Goal: Task Accomplishment & Management: Manage account settings

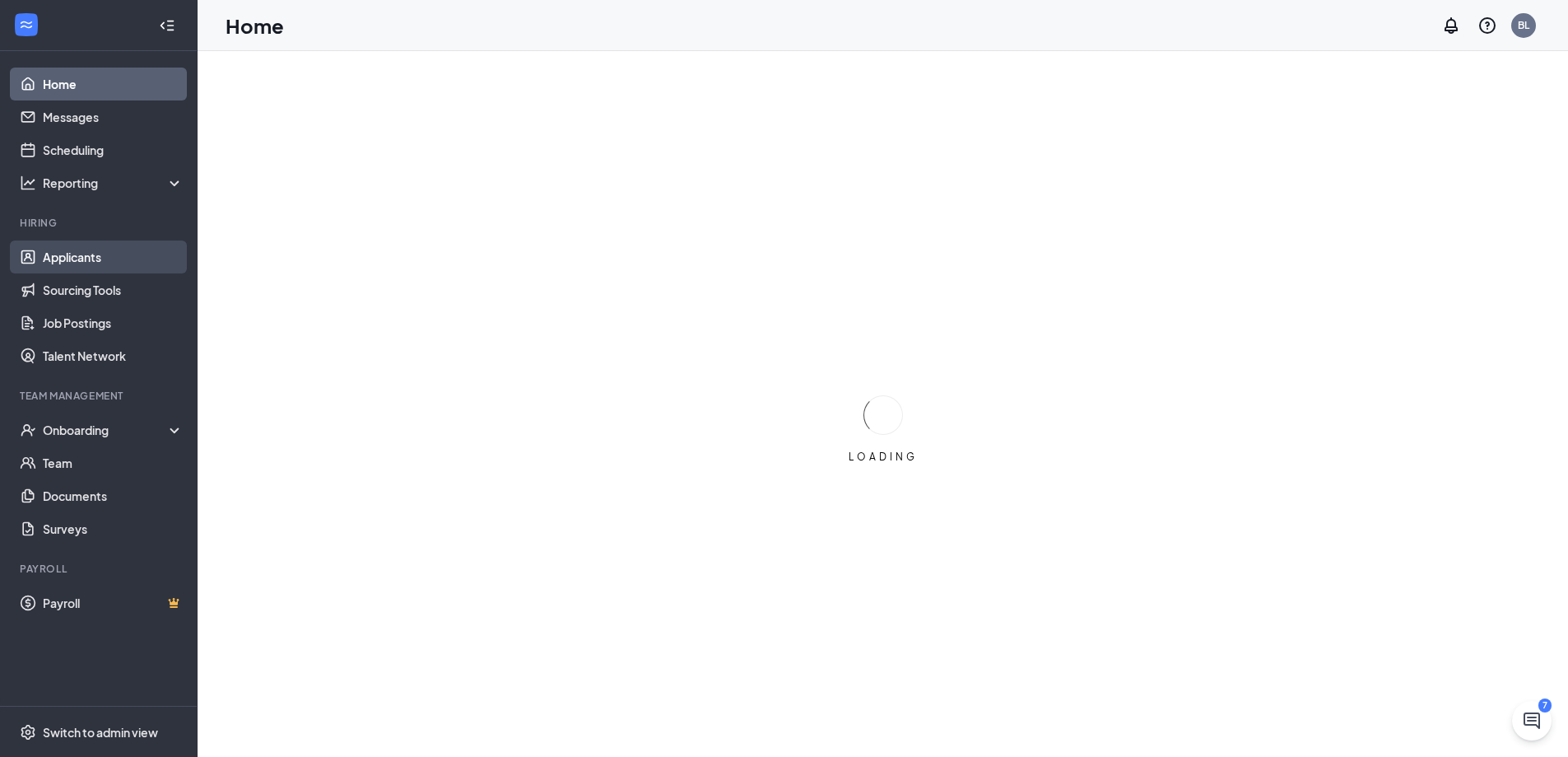
click at [79, 260] on link "Applicants" at bounding box center [113, 257] width 140 height 33
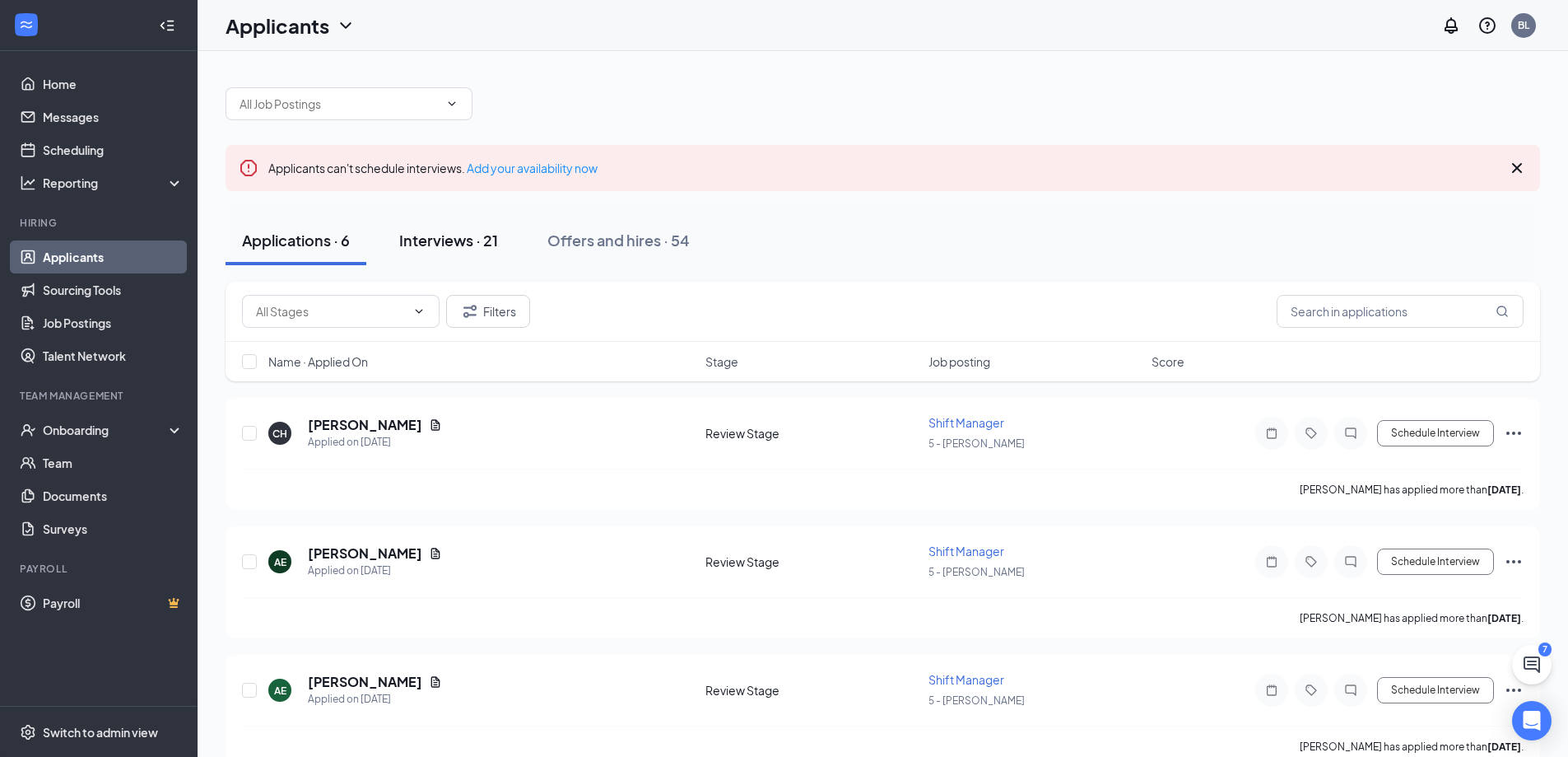
click at [458, 242] on div "Interviews · 21" at bounding box center [448, 240] width 98 height 21
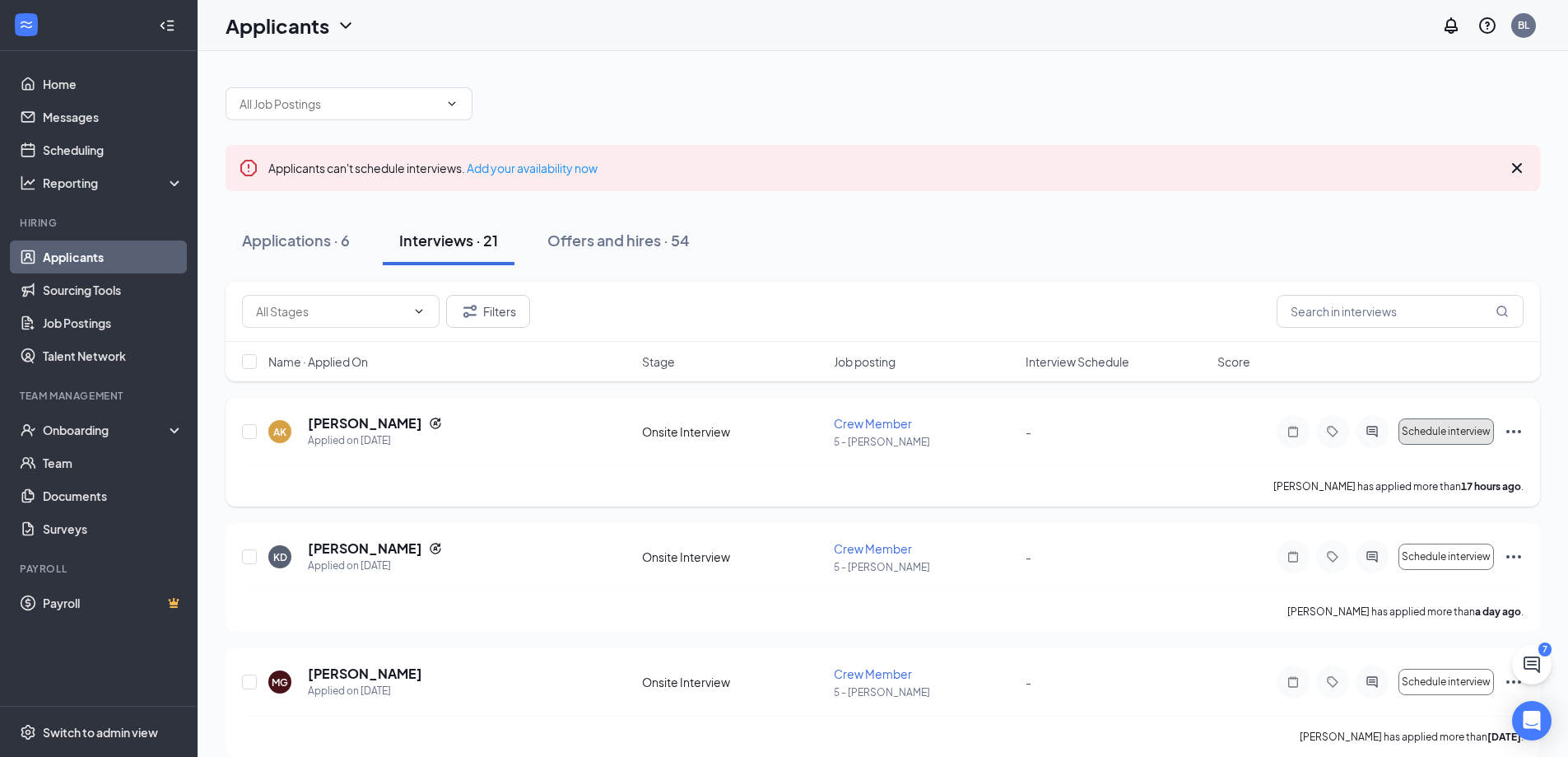
click at [1467, 431] on span "Schedule interview" at bounding box center [1445, 431] width 89 height 12
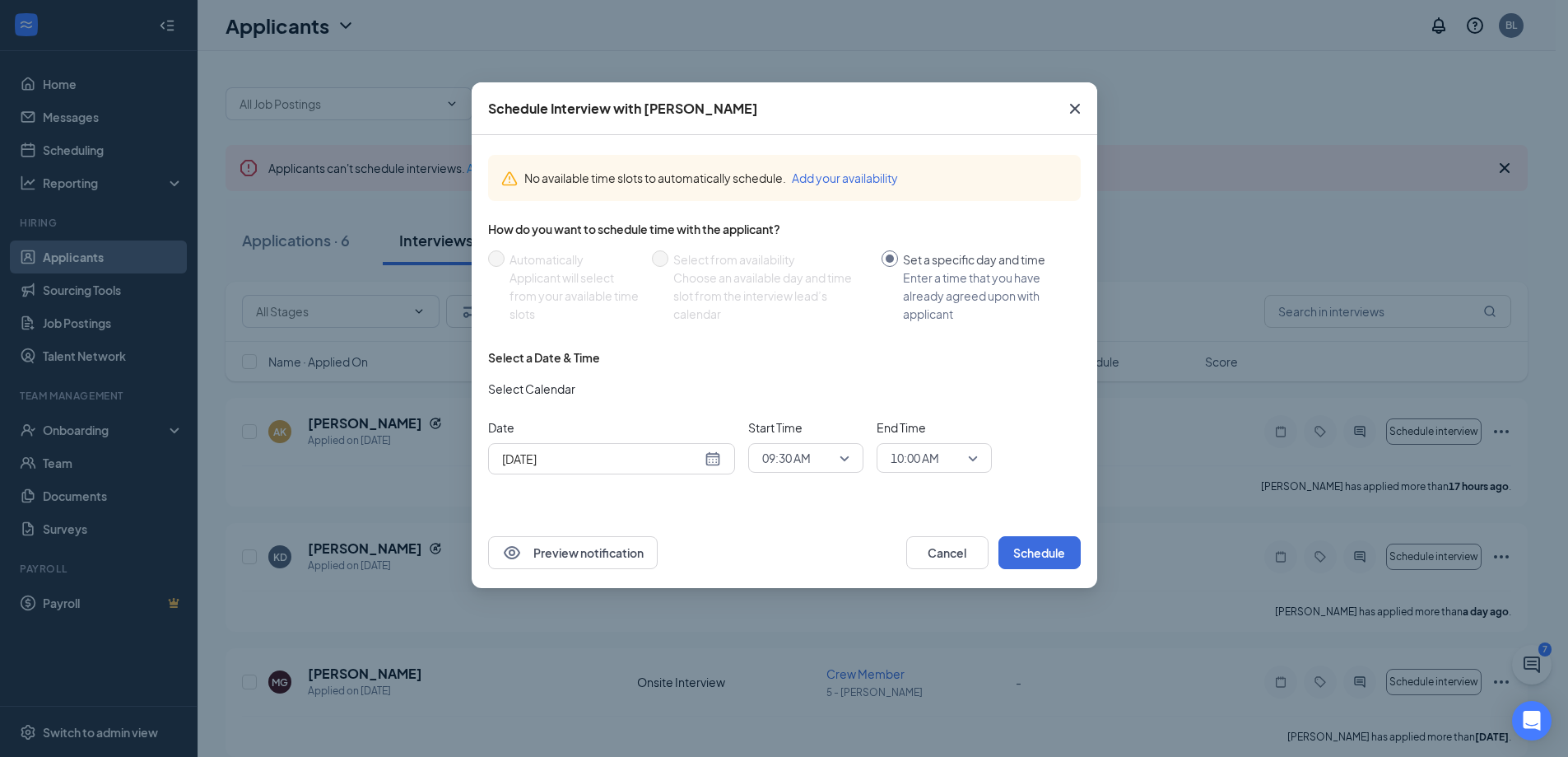
click at [717, 461] on div "[DATE]" at bounding box center [611, 459] width 219 height 18
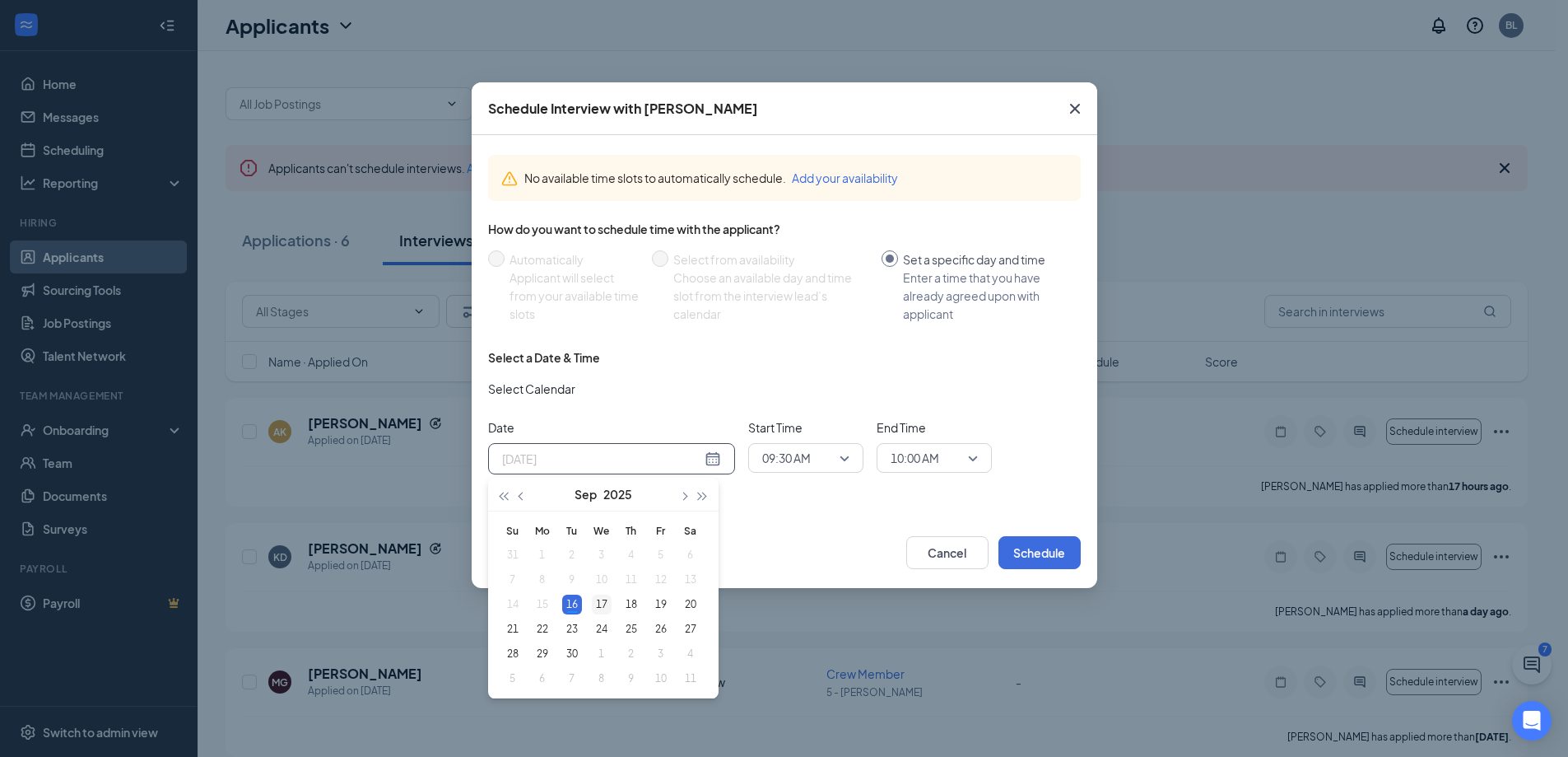
type input "[DATE]"
click at [600, 607] on div "17" at bounding box center [602, 605] width 20 height 20
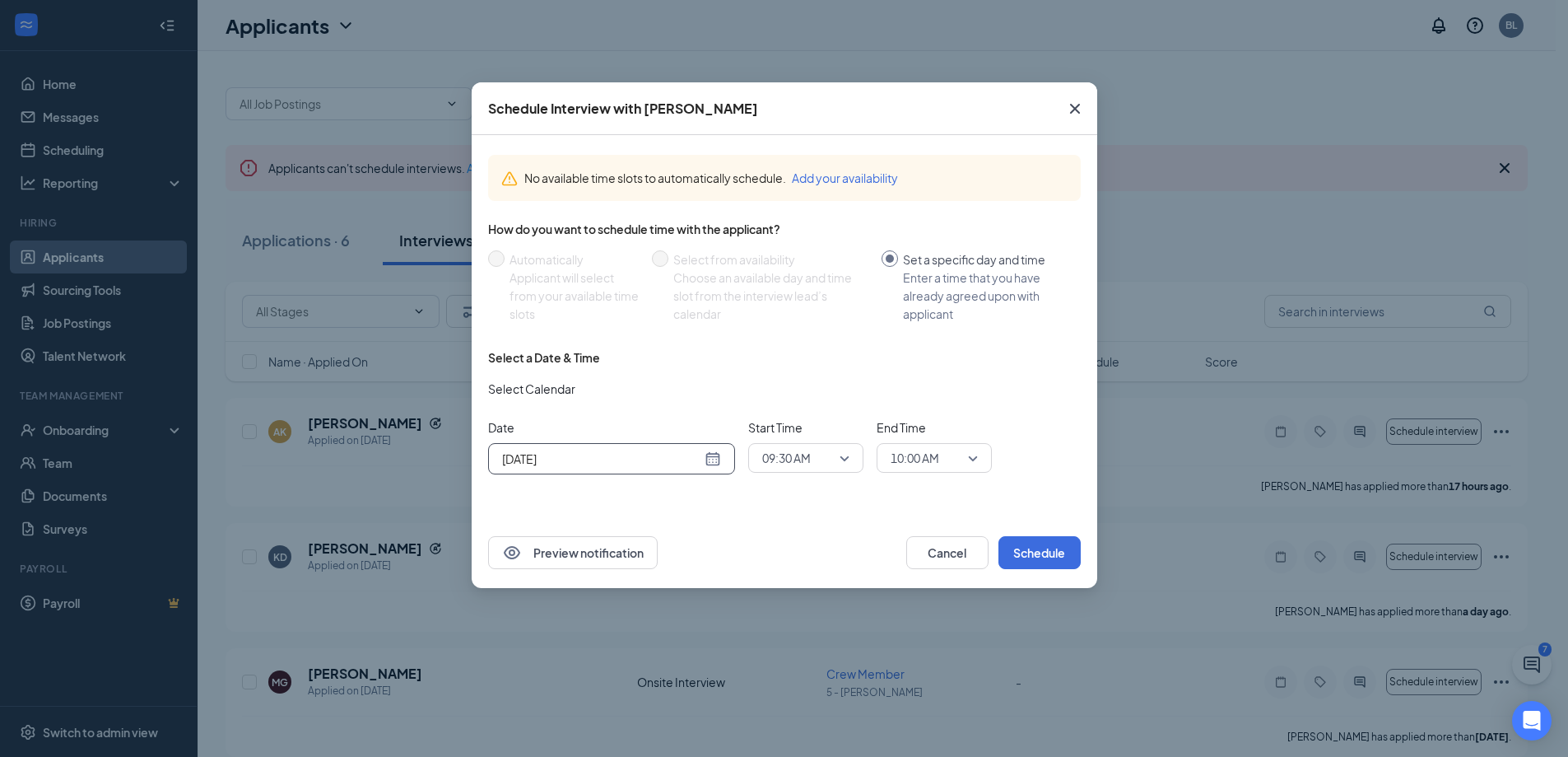
click at [845, 455] on span "09:30 AM" at bounding box center [806, 458] width 88 height 25
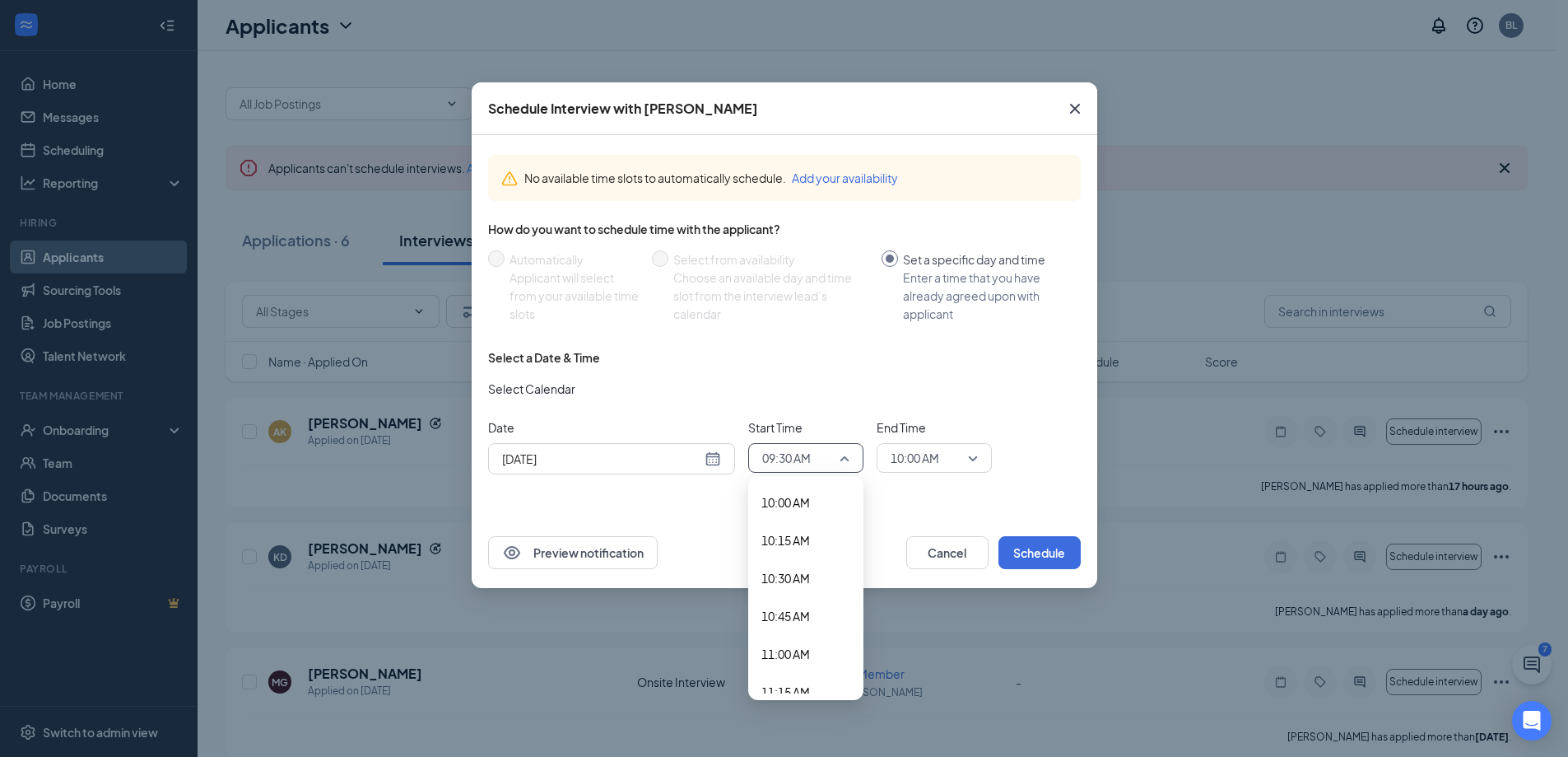
scroll to position [1532, 0]
click at [812, 642] on span "11:00 AM" at bounding box center [805, 638] width 89 height 18
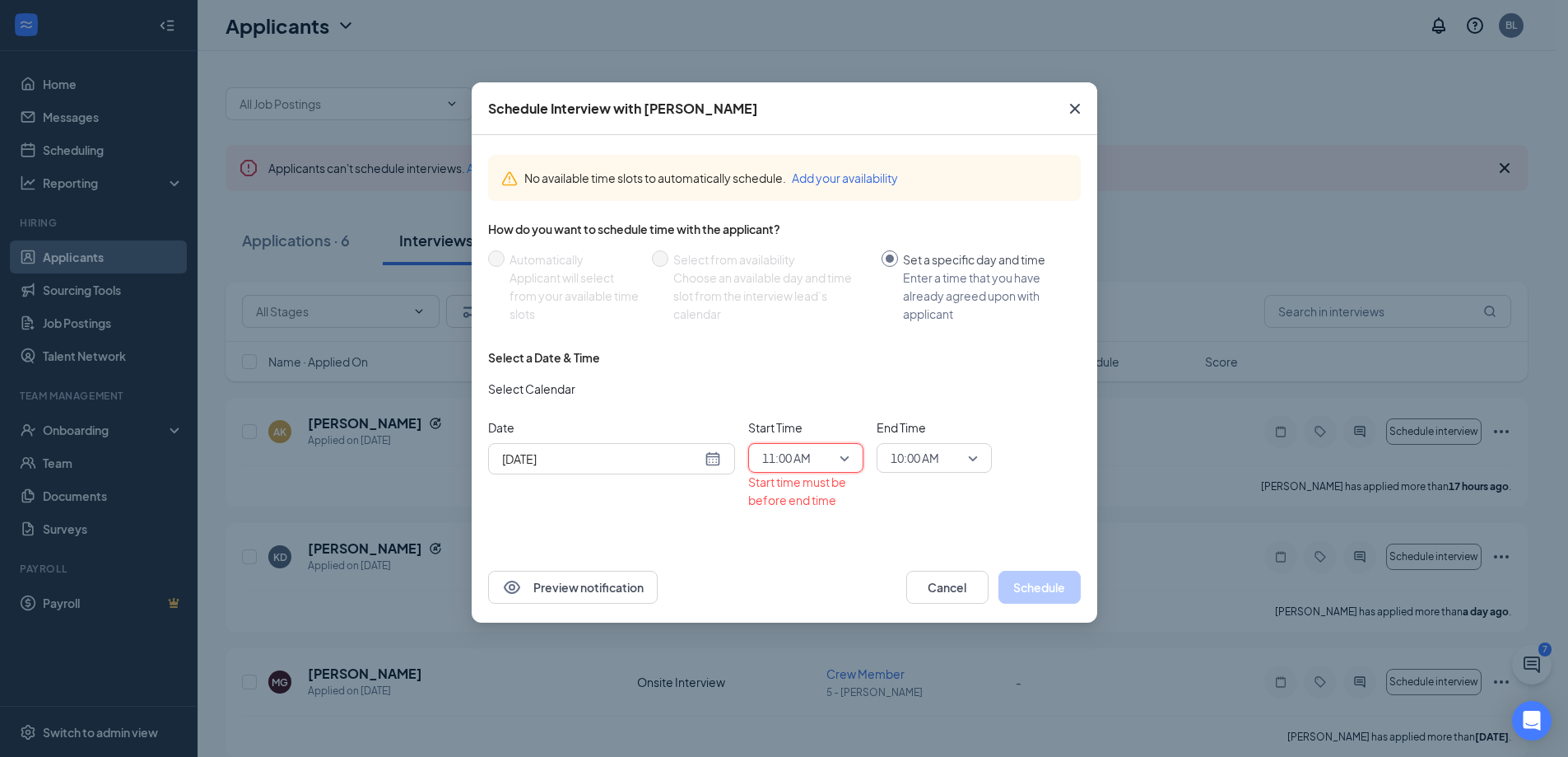
click at [977, 461] on span "10:00 AM" at bounding box center [935, 458] width 88 height 25
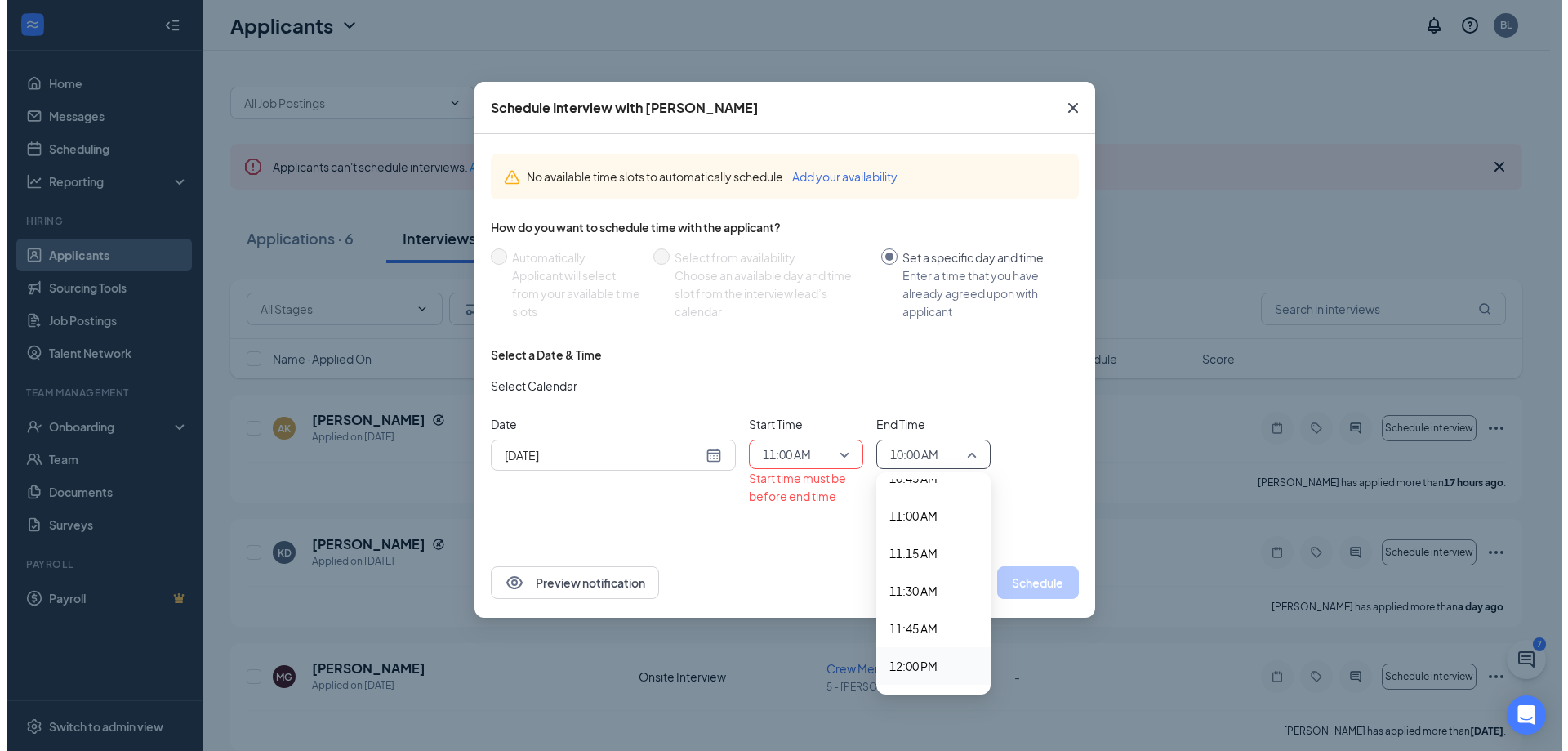
scroll to position [1638, 0]
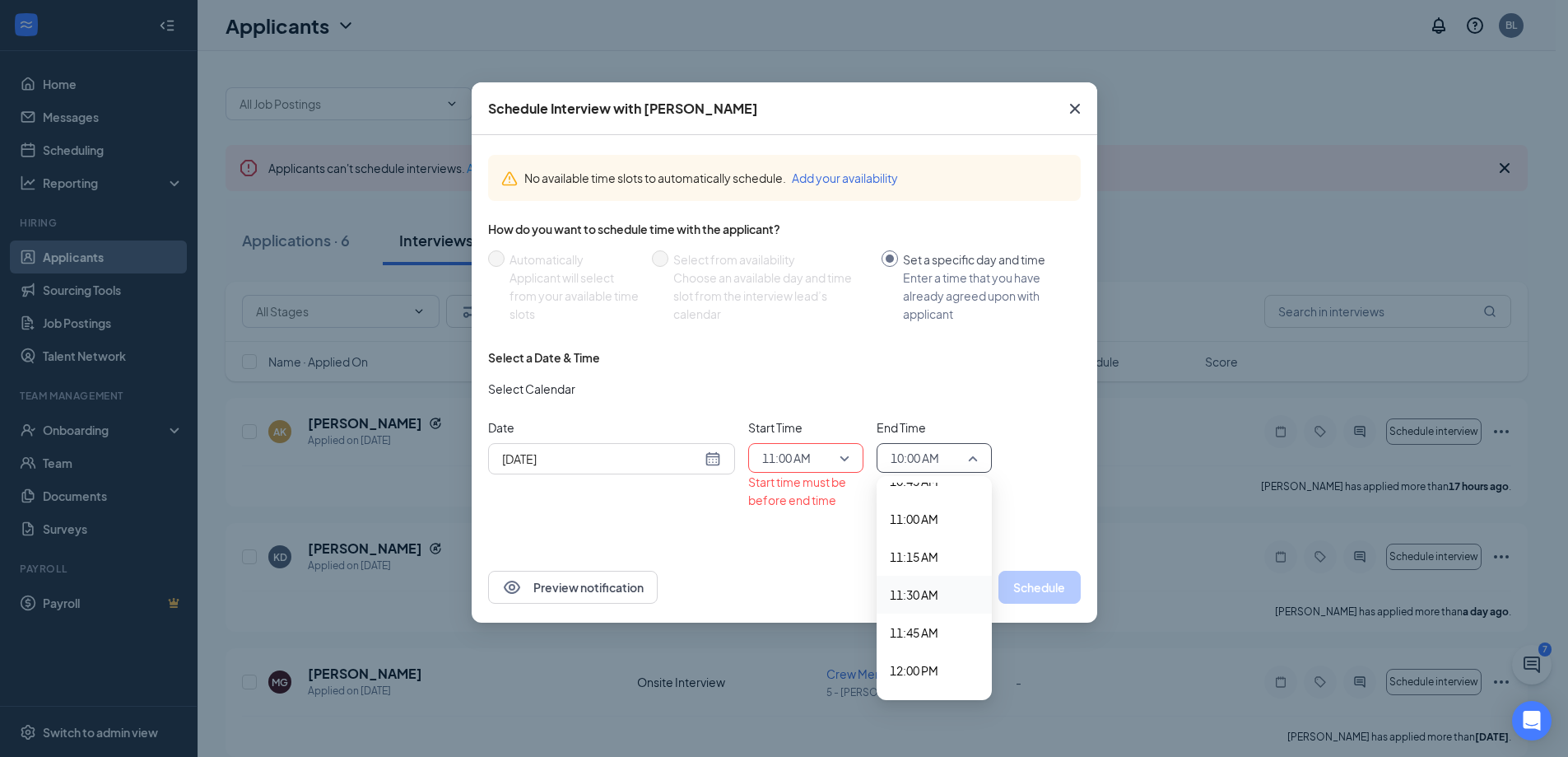
click at [918, 592] on span "11:30 AM" at bounding box center [914, 594] width 48 height 18
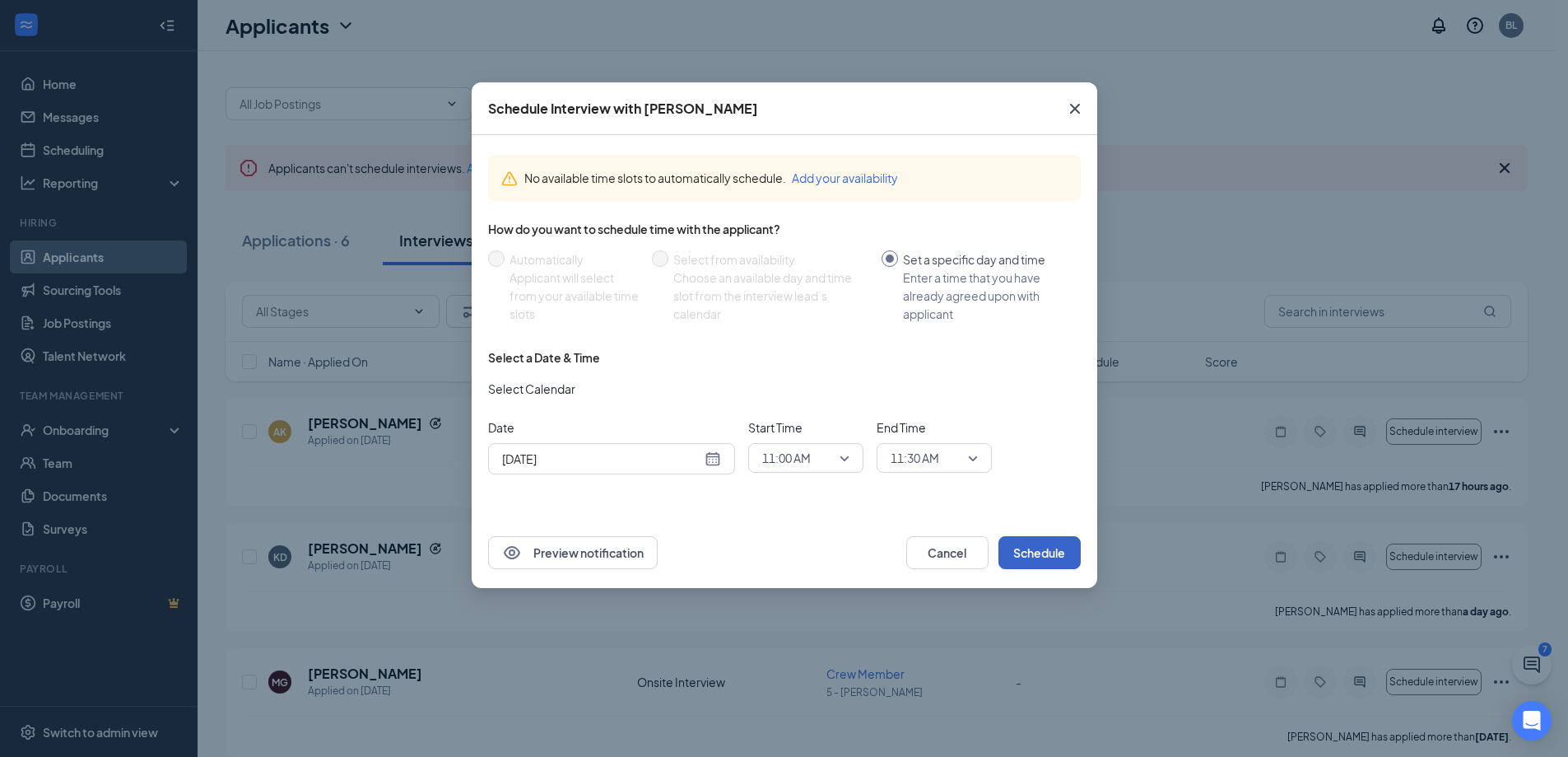
click at [1030, 555] on button "Schedule" at bounding box center [1039, 552] width 82 height 33
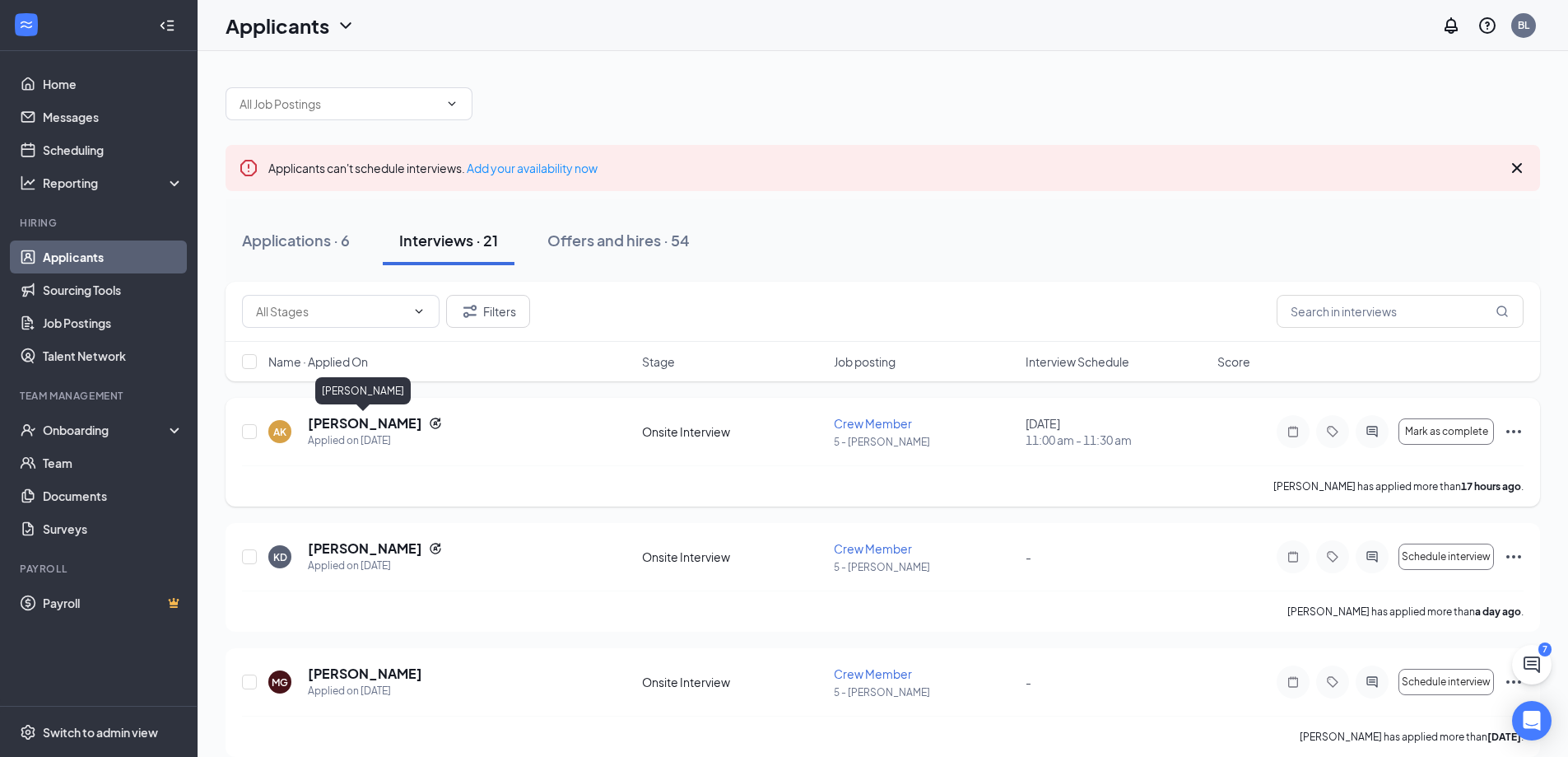
click at [346, 427] on h5 "[PERSON_NAME]" at bounding box center [365, 423] width 114 height 18
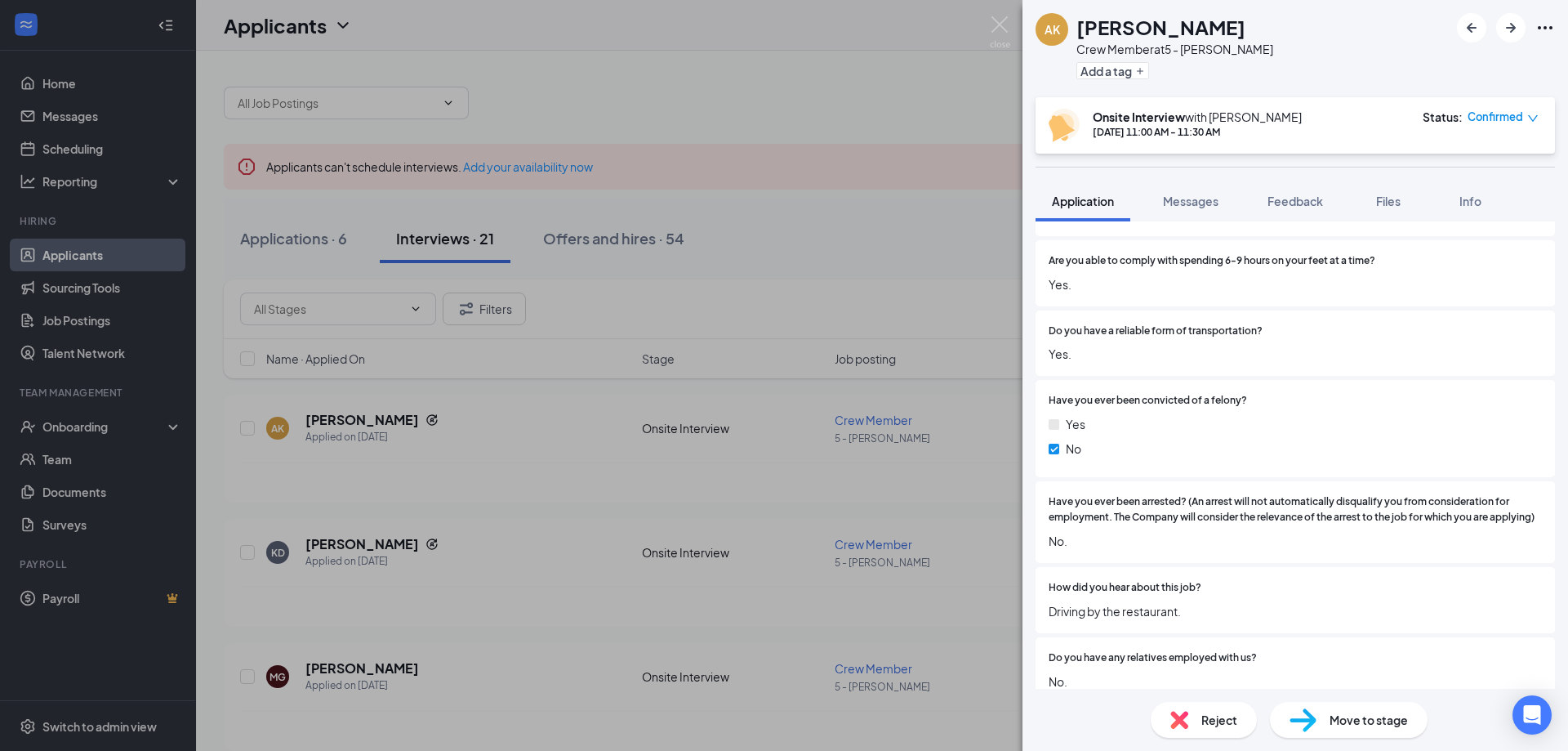
scroll to position [907, 0]
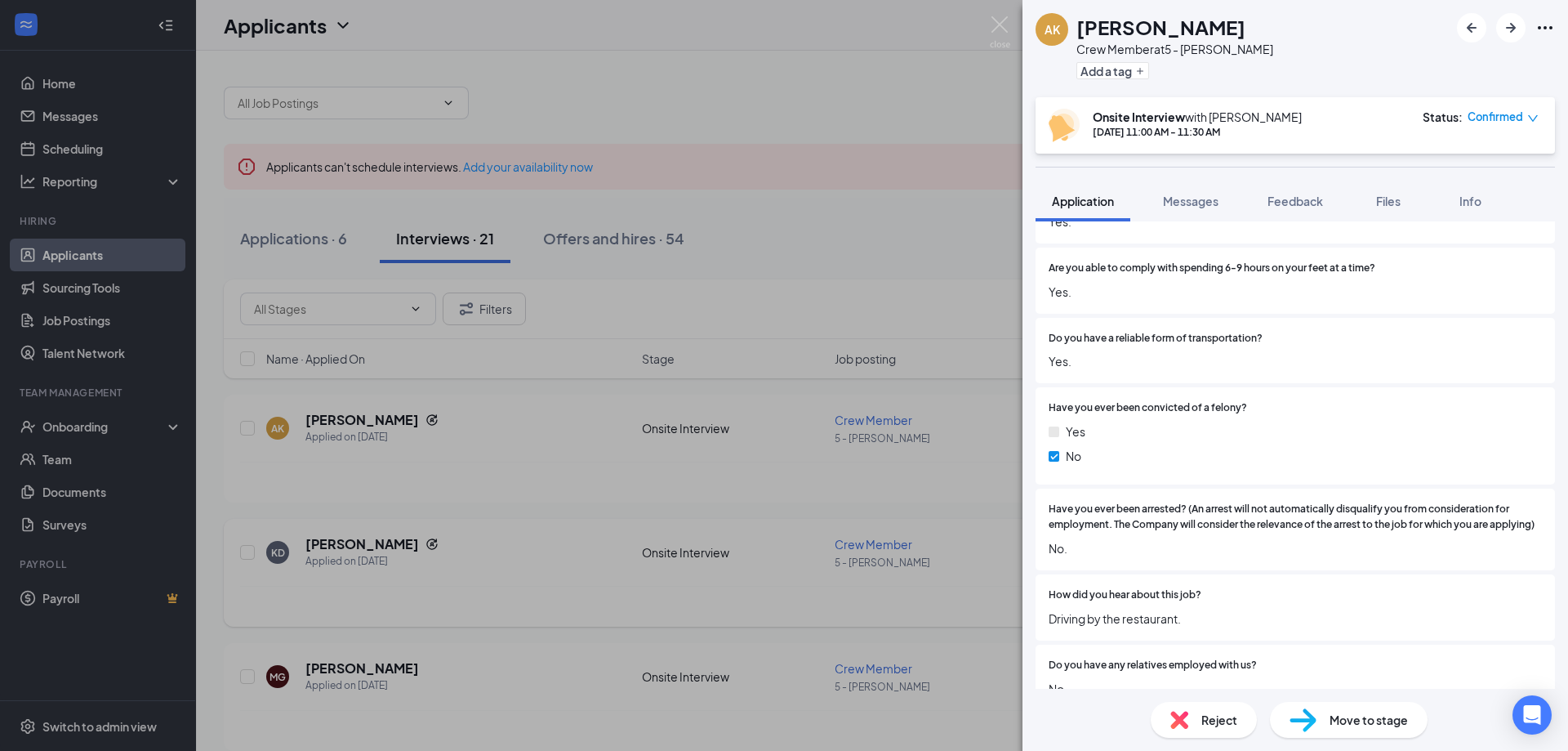
click at [484, 545] on div "AK [PERSON_NAME] Crew Member at 5 - [PERSON_NAME] Add a tag Onsite Interview wi…" at bounding box center [784, 376] width 1568 height 751
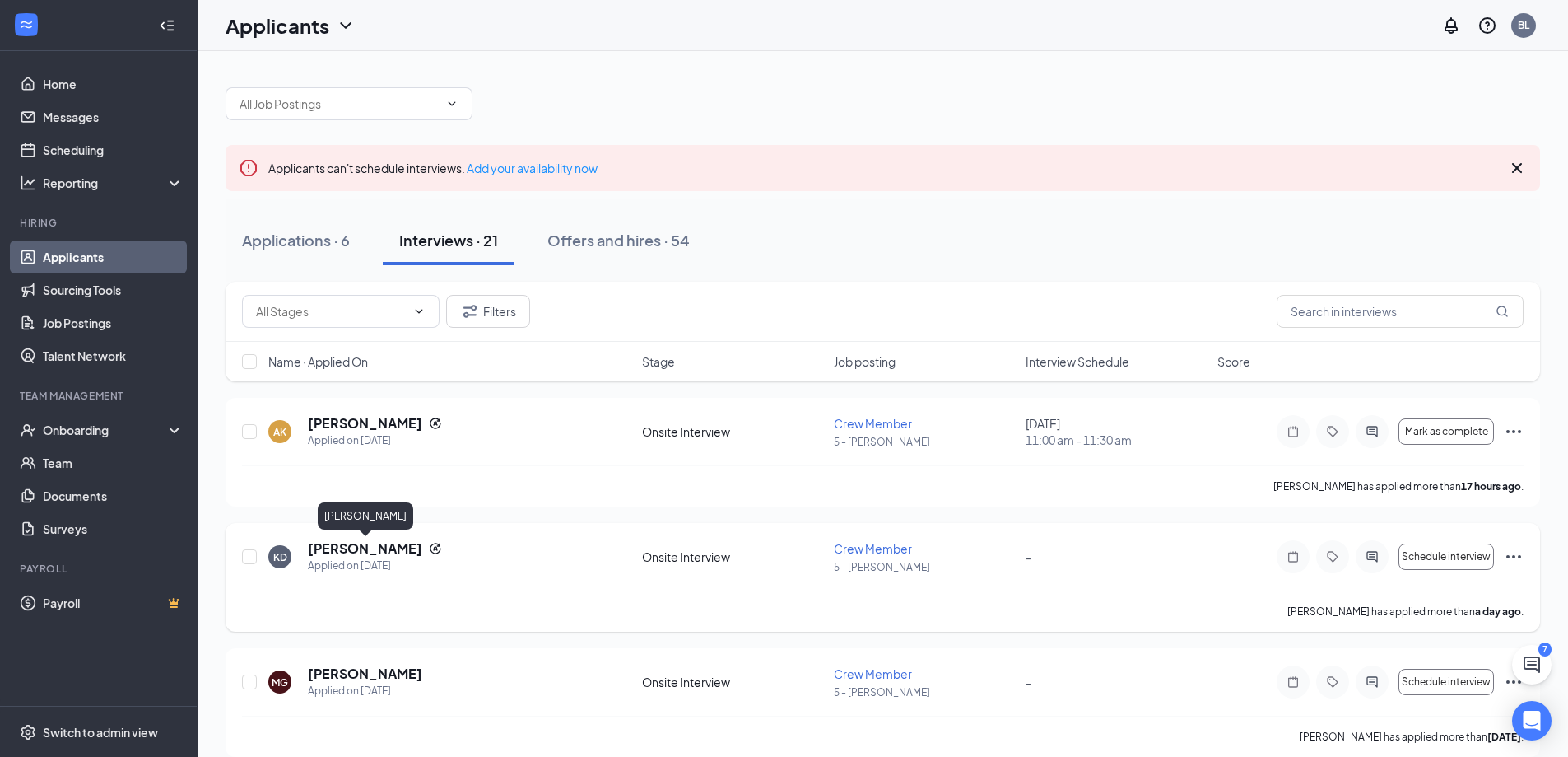
click at [387, 549] on h5 "[PERSON_NAME]" at bounding box center [365, 549] width 114 height 18
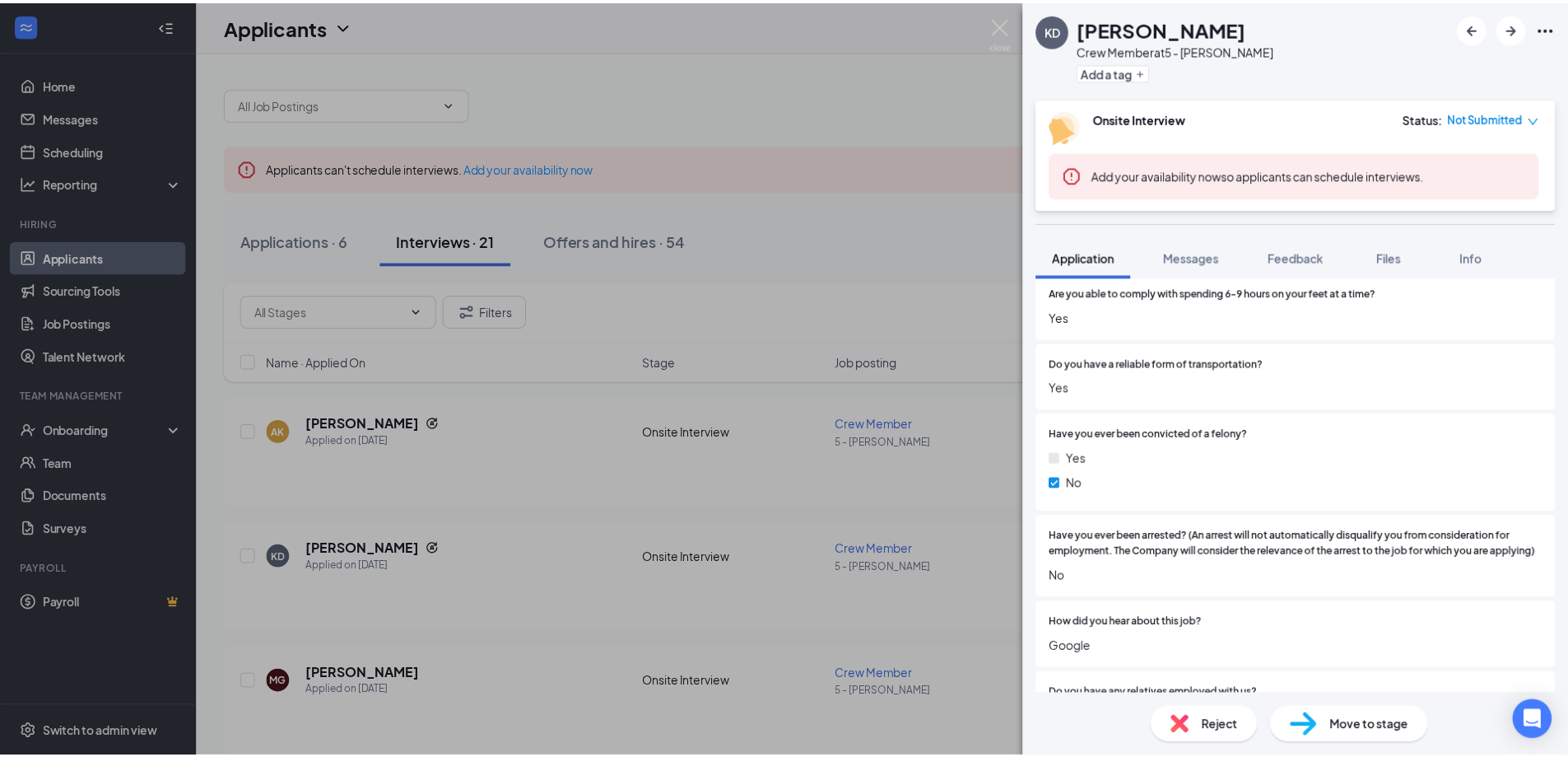
scroll to position [886, 0]
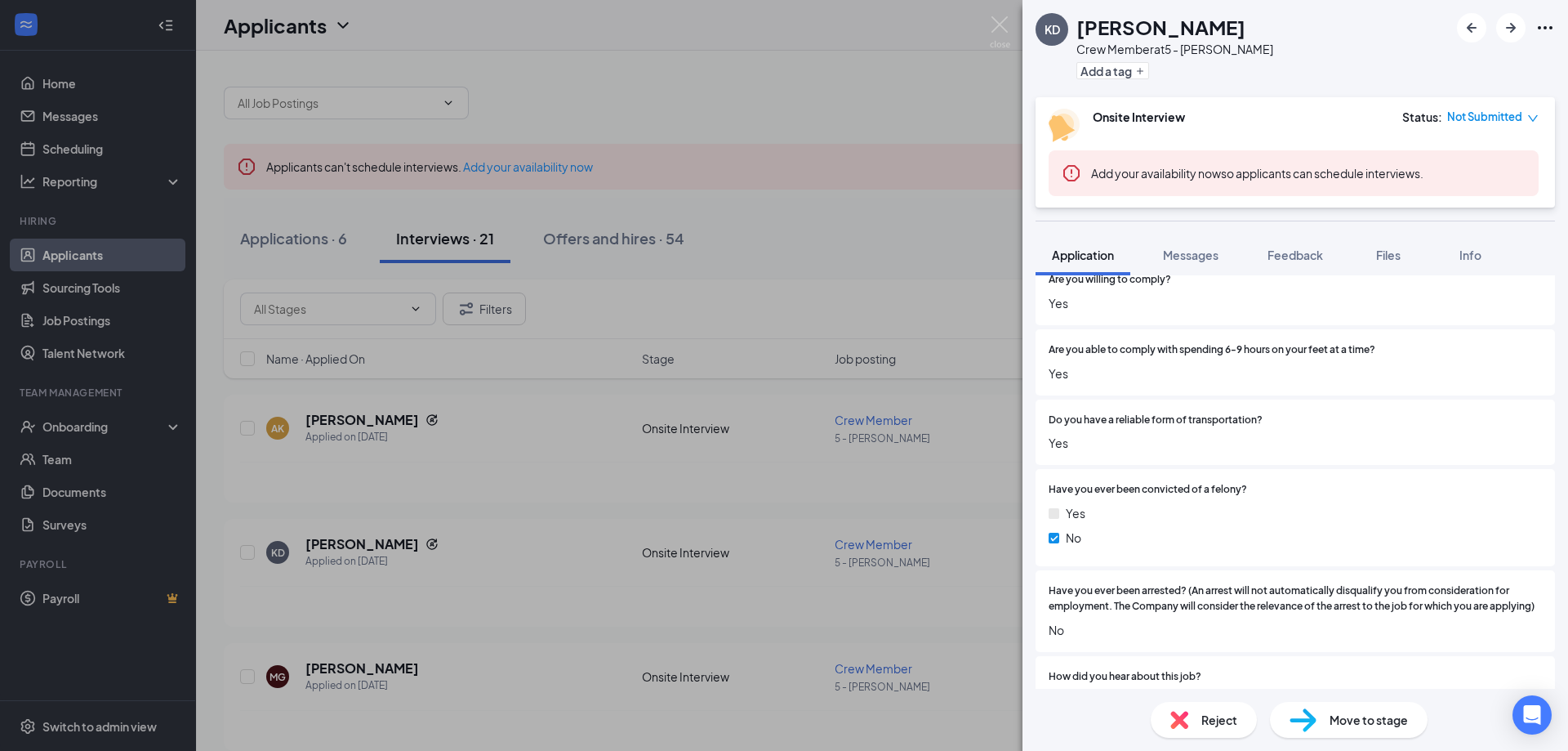
click at [514, 576] on div "KD [PERSON_NAME] Crew Member at 5 - [PERSON_NAME] Add a tag Onsite Interview St…" at bounding box center [784, 376] width 1568 height 751
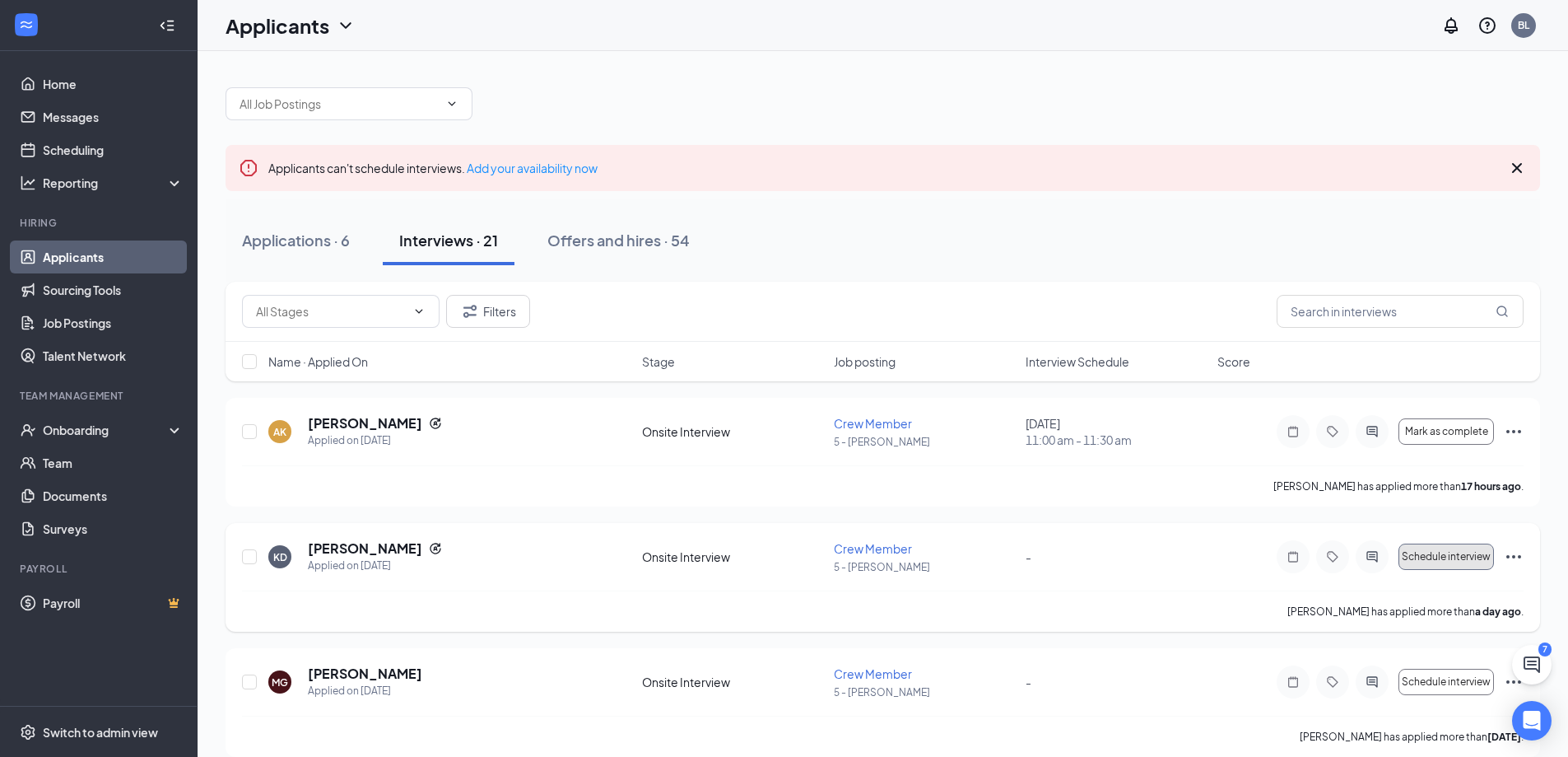
click at [1433, 554] on span "Schedule interview" at bounding box center [1445, 557] width 89 height 12
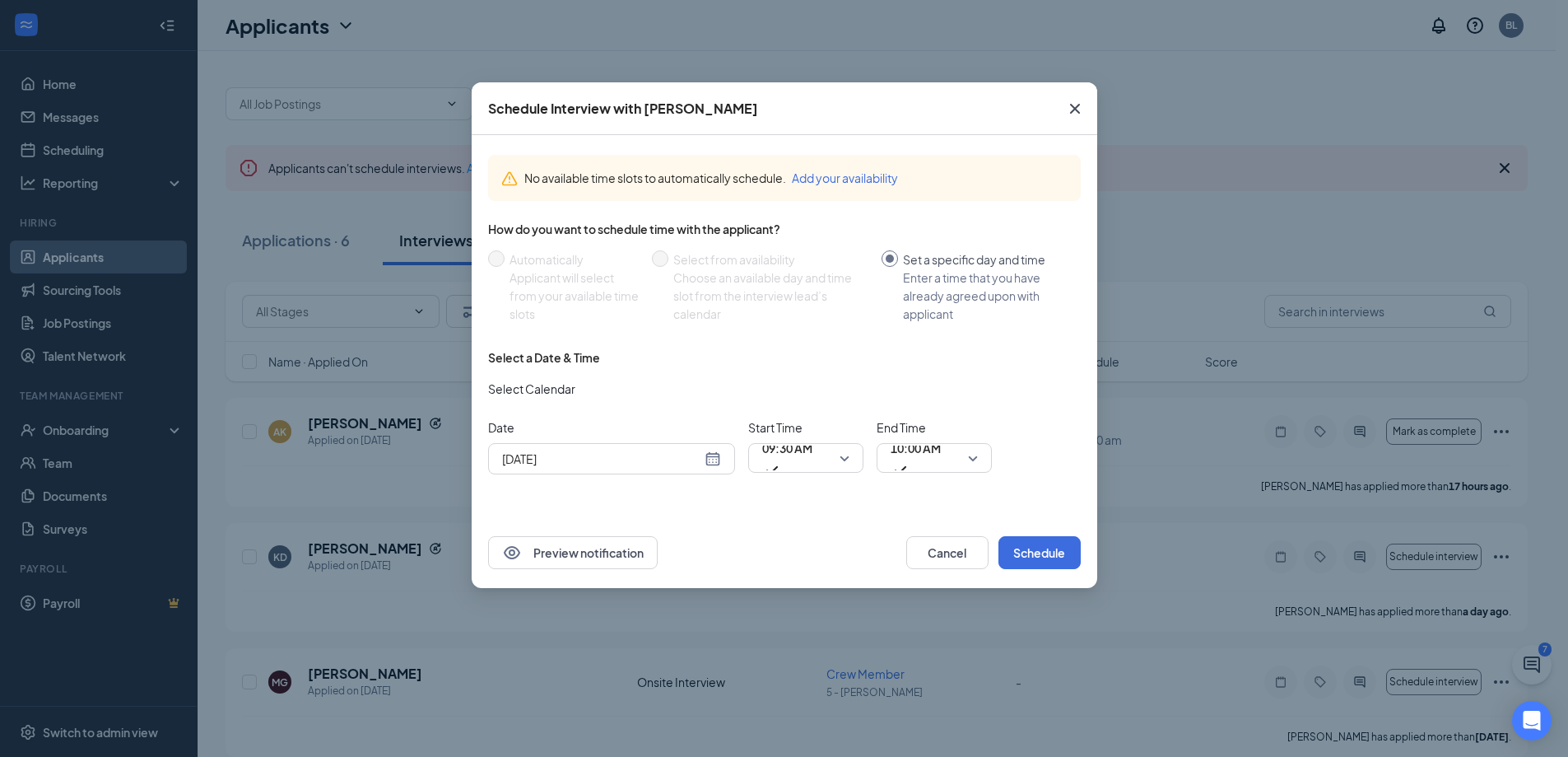
click at [709, 460] on div "[DATE]" at bounding box center [611, 459] width 219 height 18
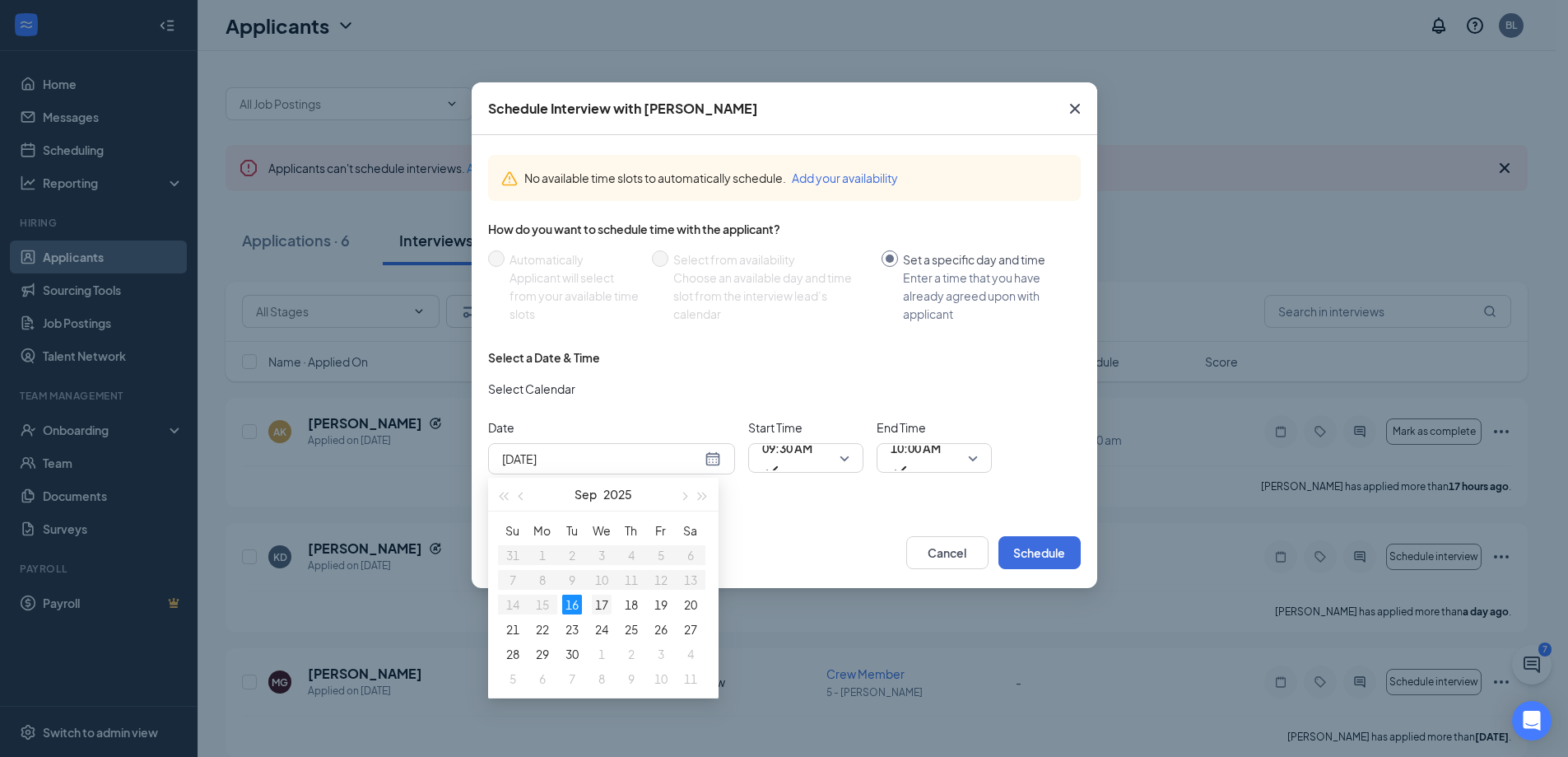
type input "[DATE]"
click at [603, 607] on div "17" at bounding box center [602, 605] width 20 height 20
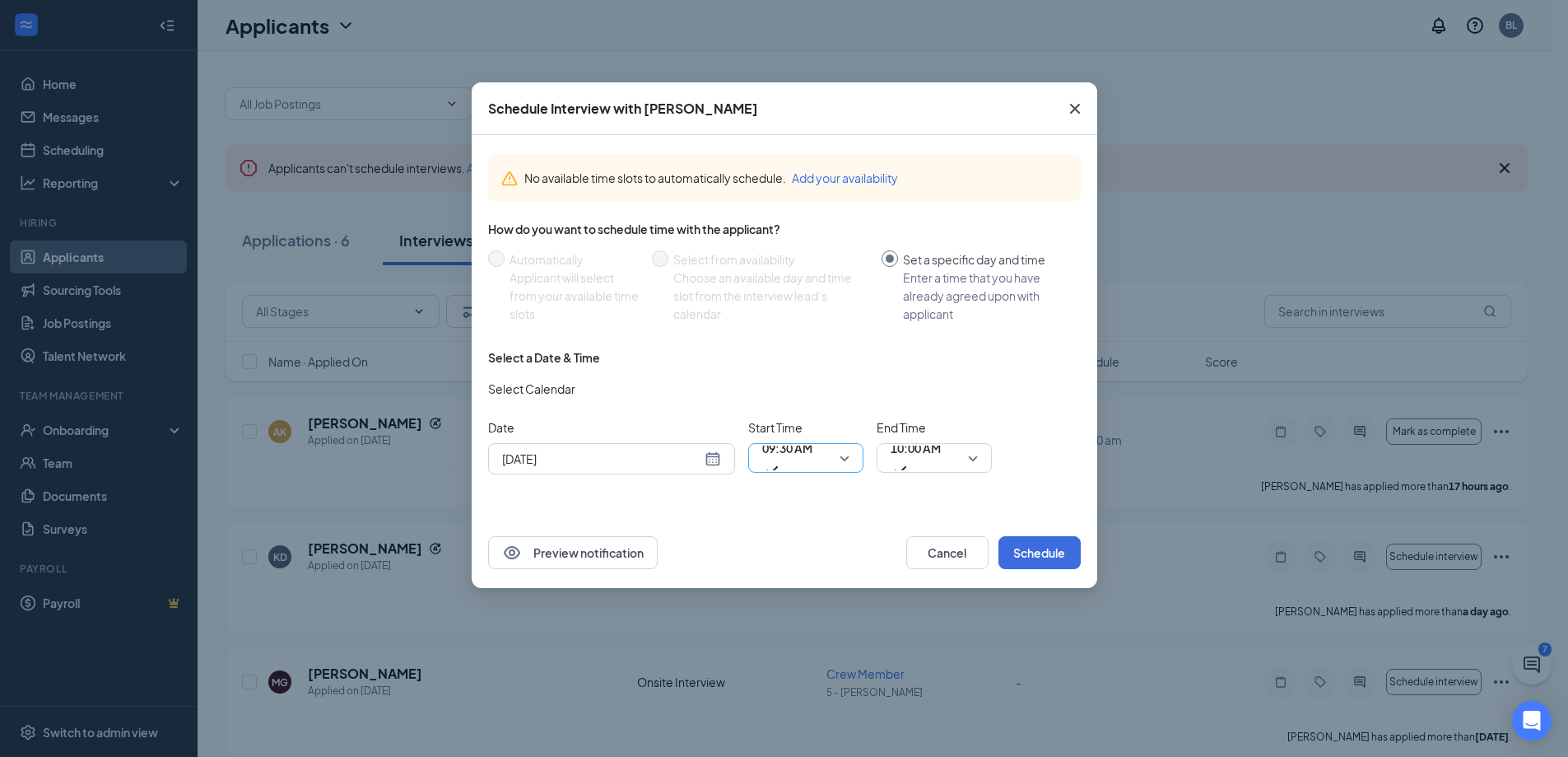
click at [845, 461] on span "09:30 AM" at bounding box center [806, 458] width 88 height 25
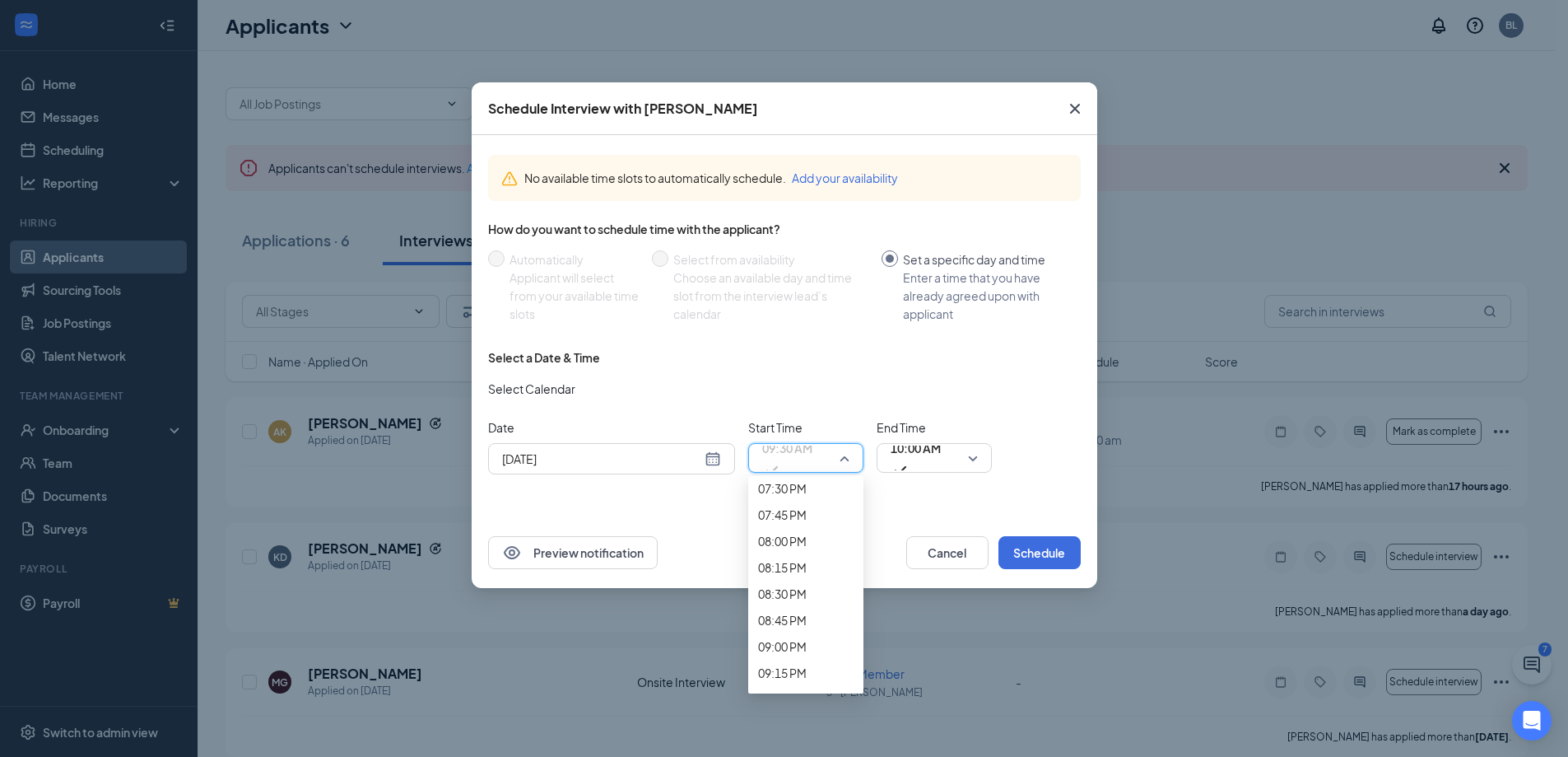
scroll to position [2092, 0]
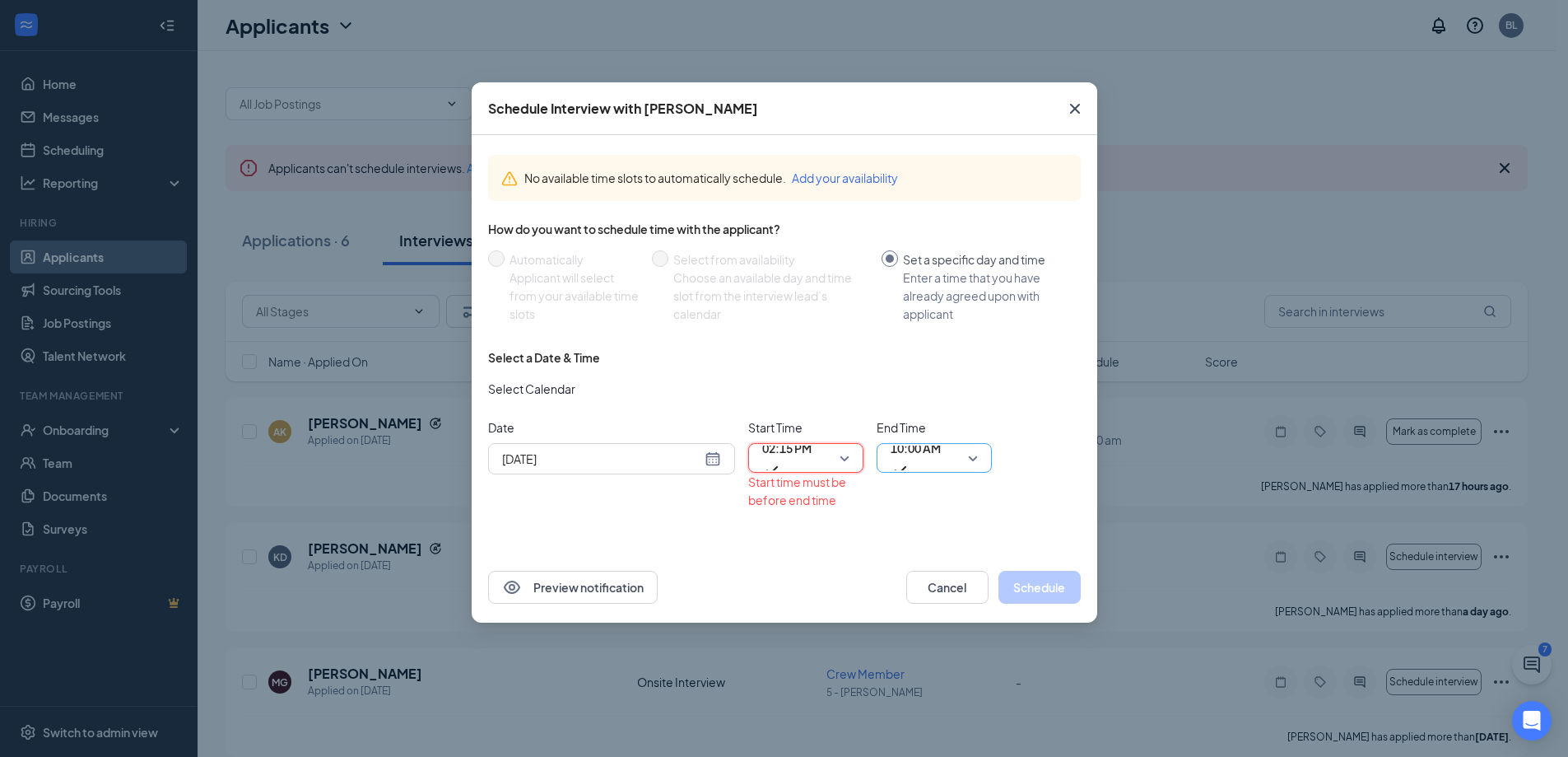
click at [973, 460] on span "10:00 AM" at bounding box center [935, 458] width 88 height 25
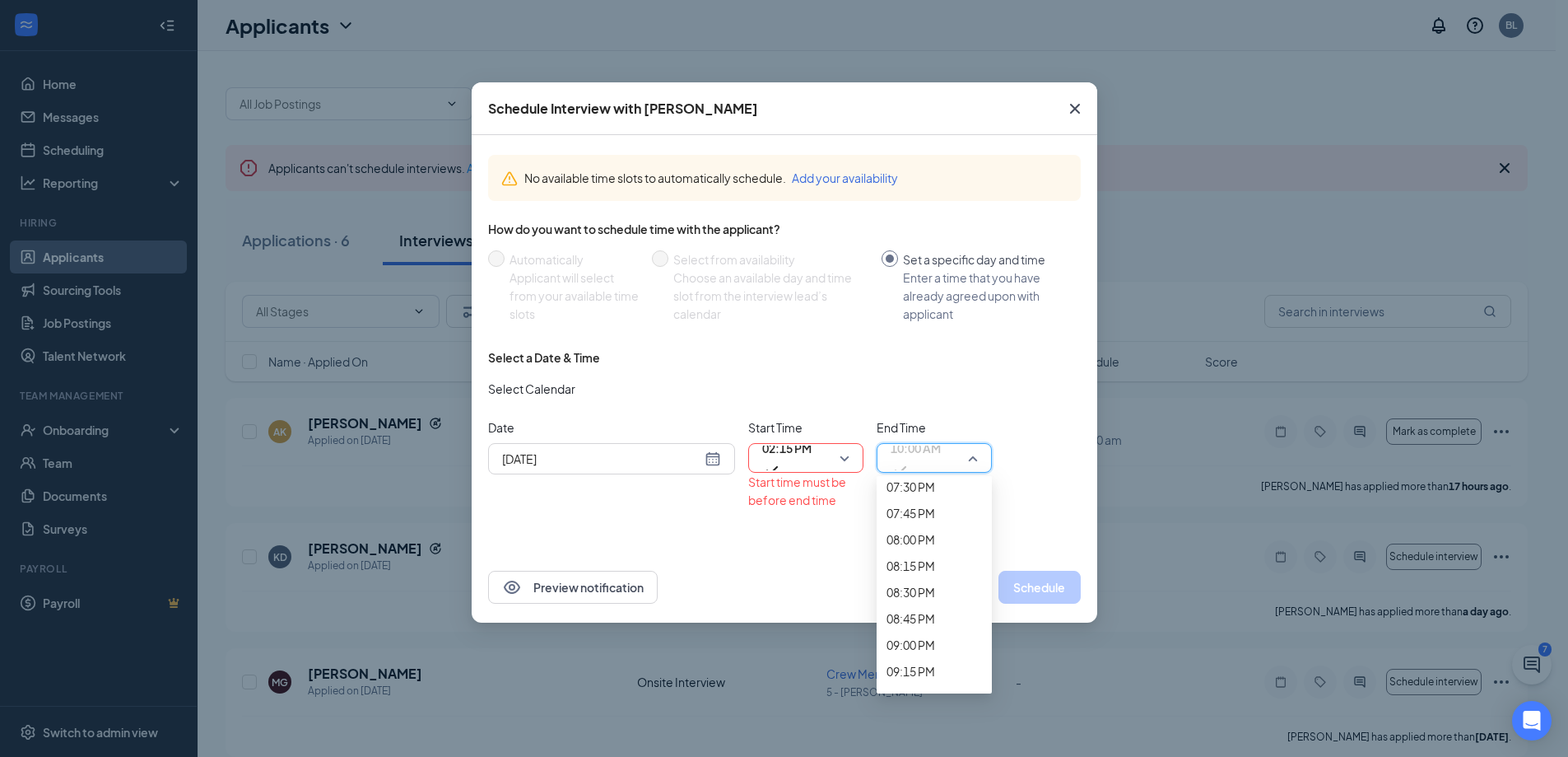
scroll to position [2085, 0]
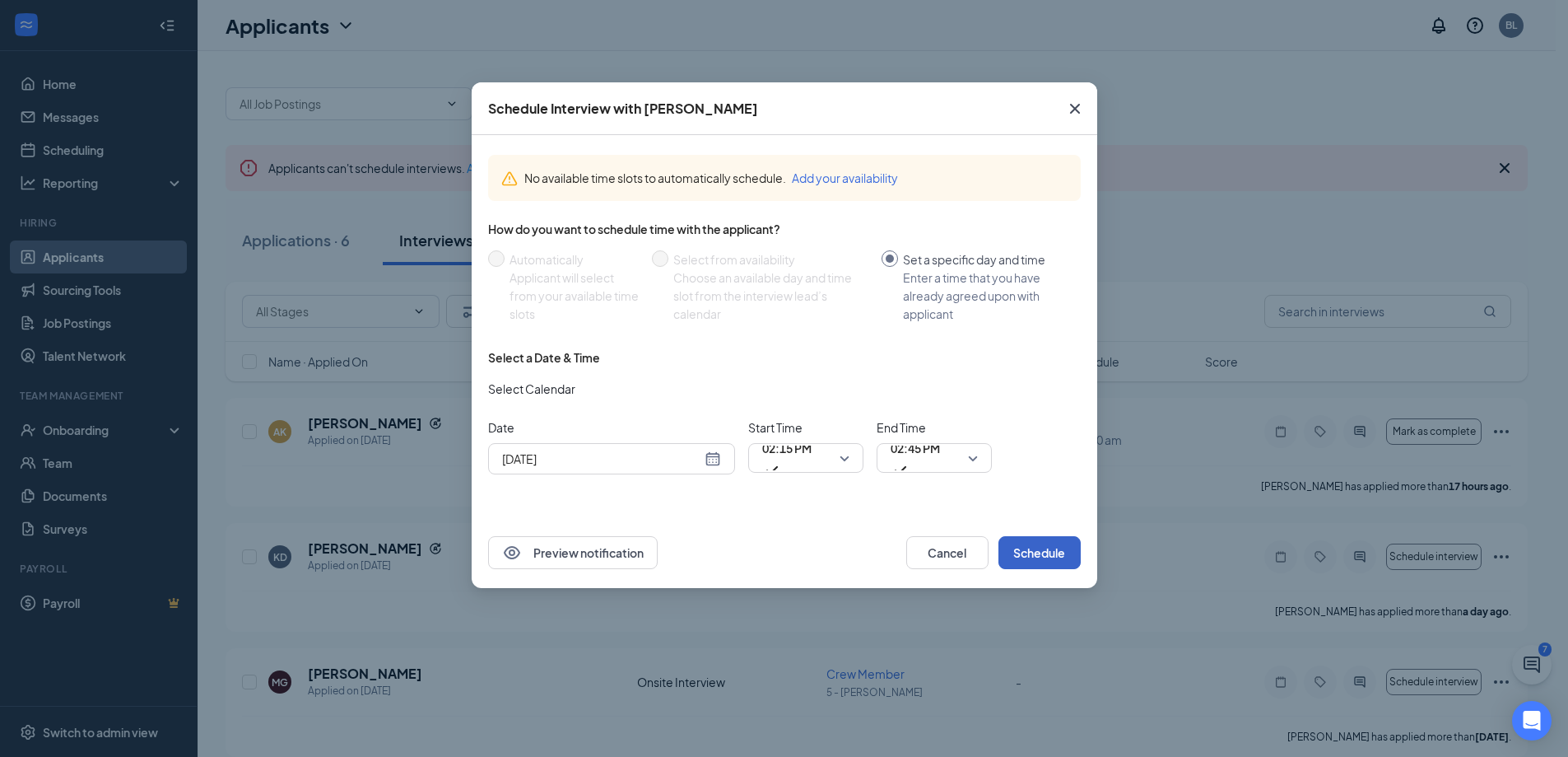
click at [1038, 557] on button "Schedule" at bounding box center [1039, 552] width 82 height 33
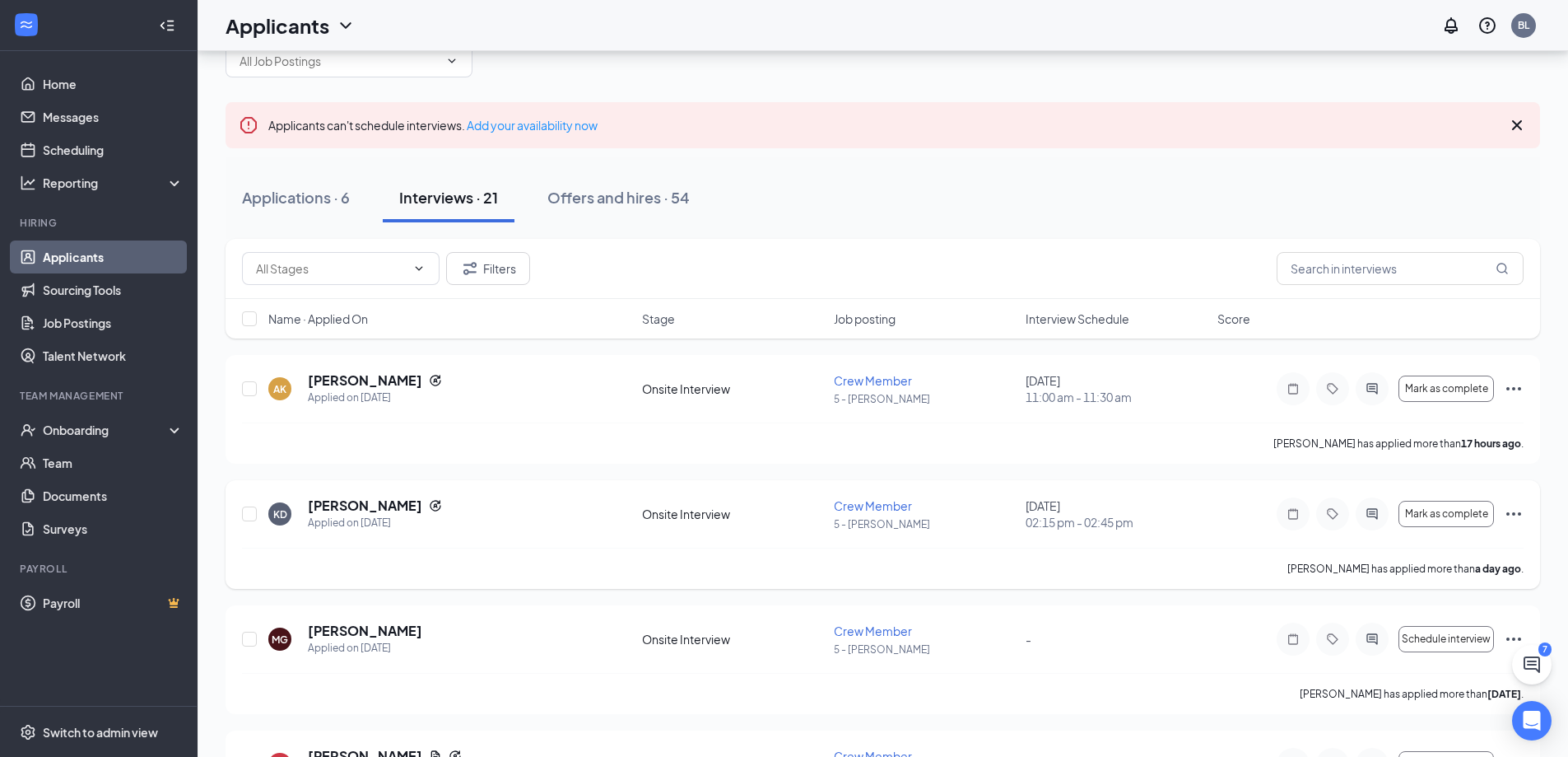
scroll to position [0, 0]
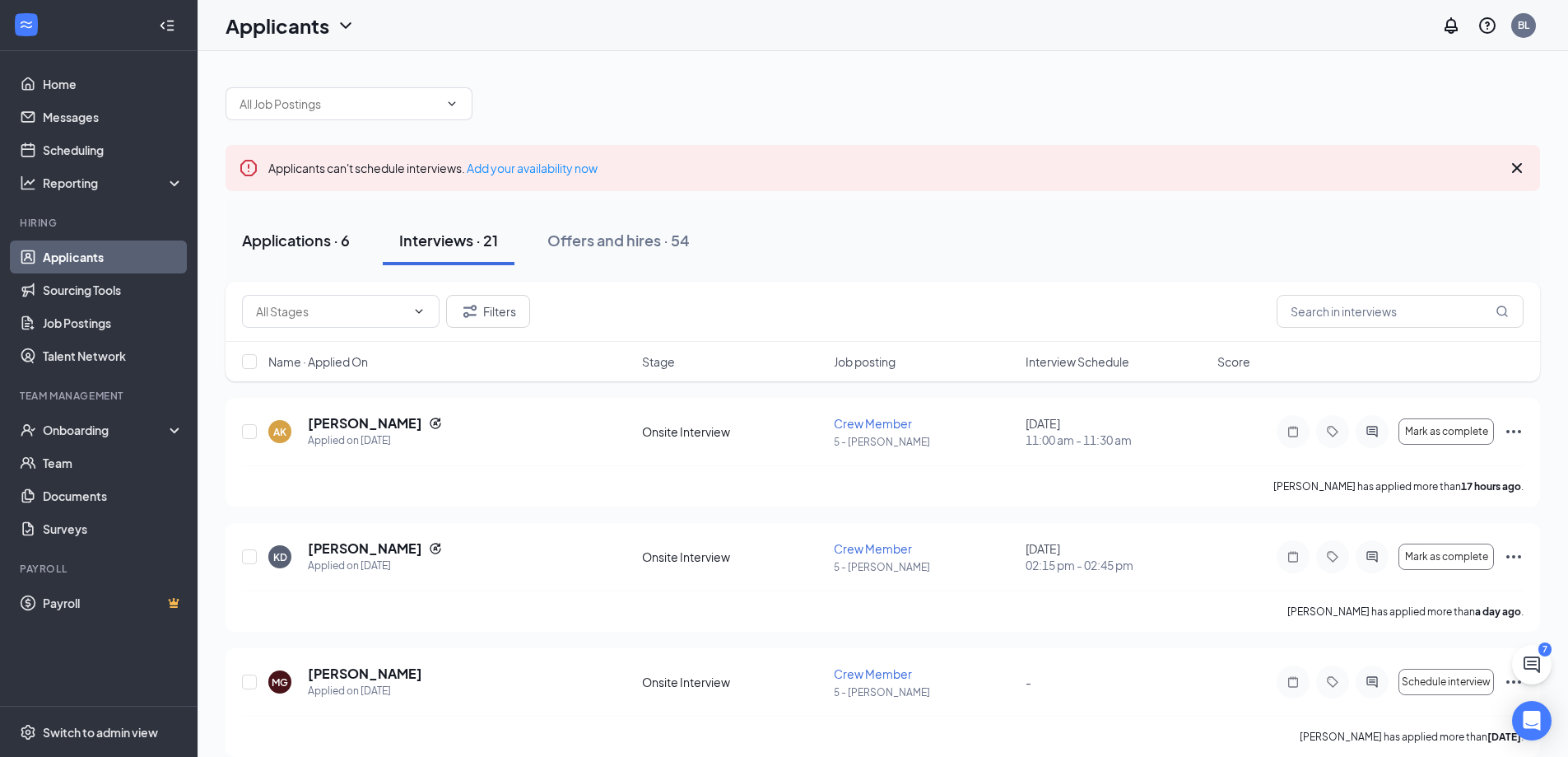
click at [304, 241] on div "Applications · 6" at bounding box center [296, 240] width 108 height 21
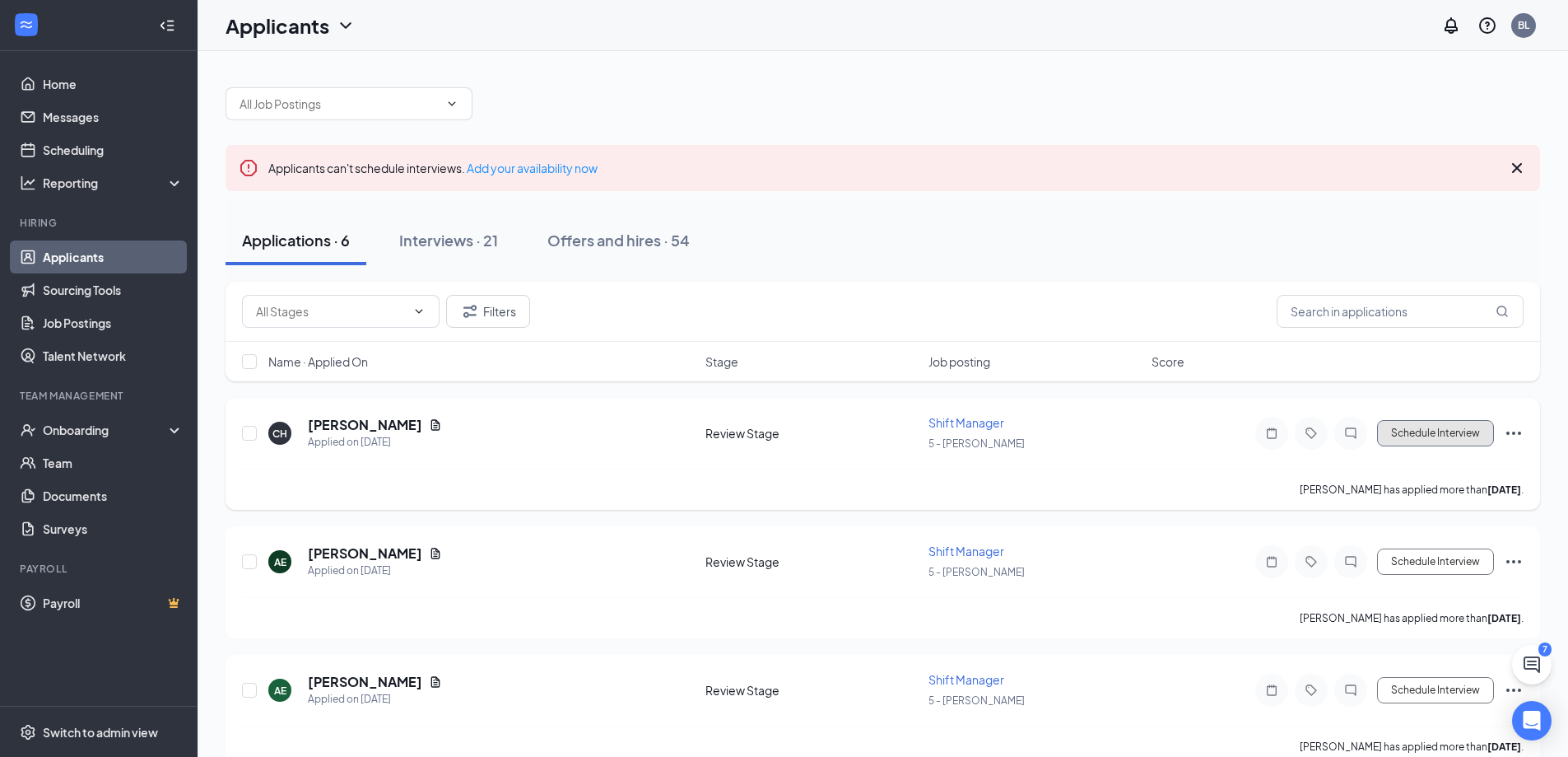
click at [1437, 438] on button "Schedule Interview" at bounding box center [1436, 432] width 117 height 26
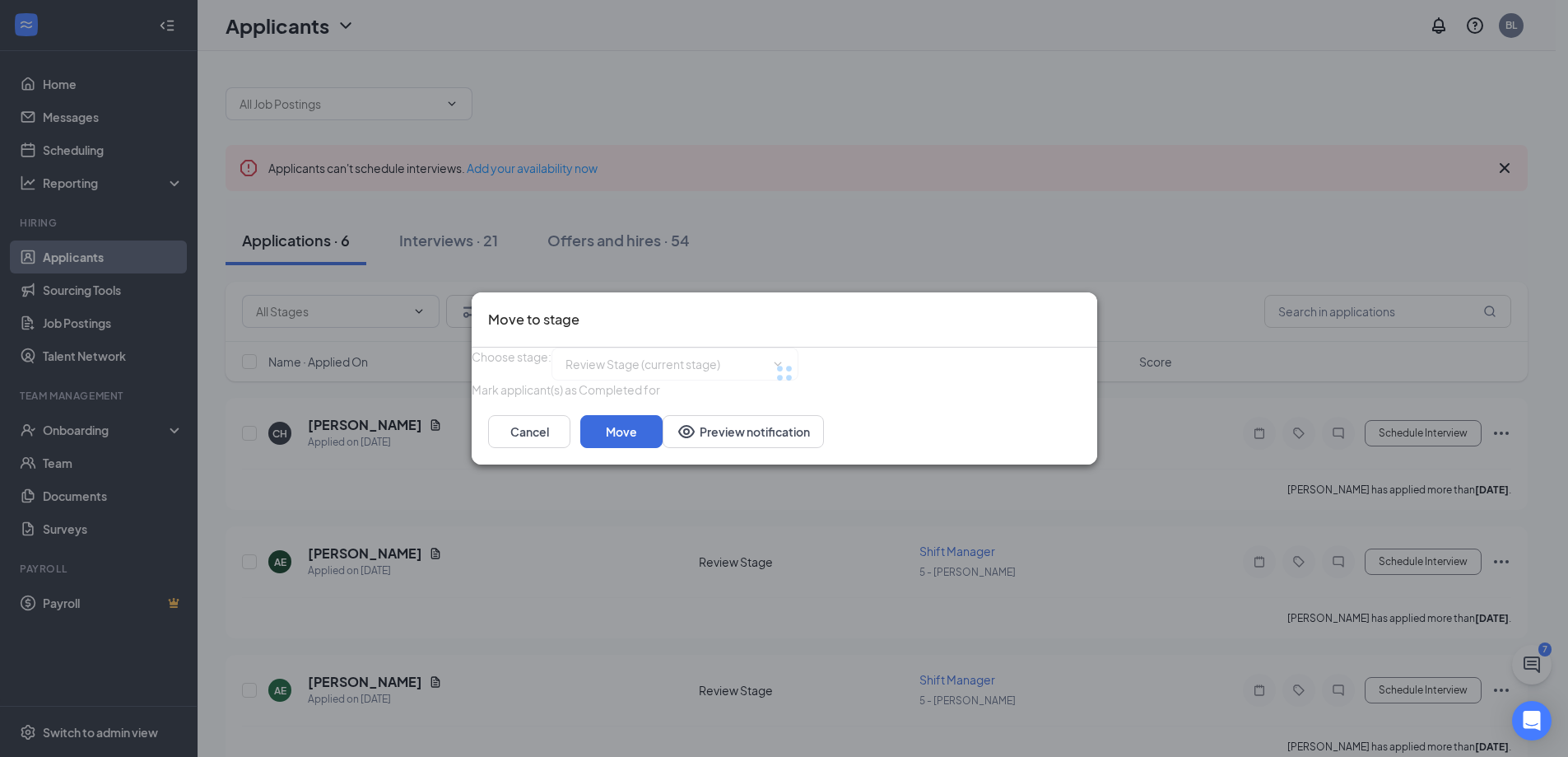
type input "Onsite Interview (next stage)"
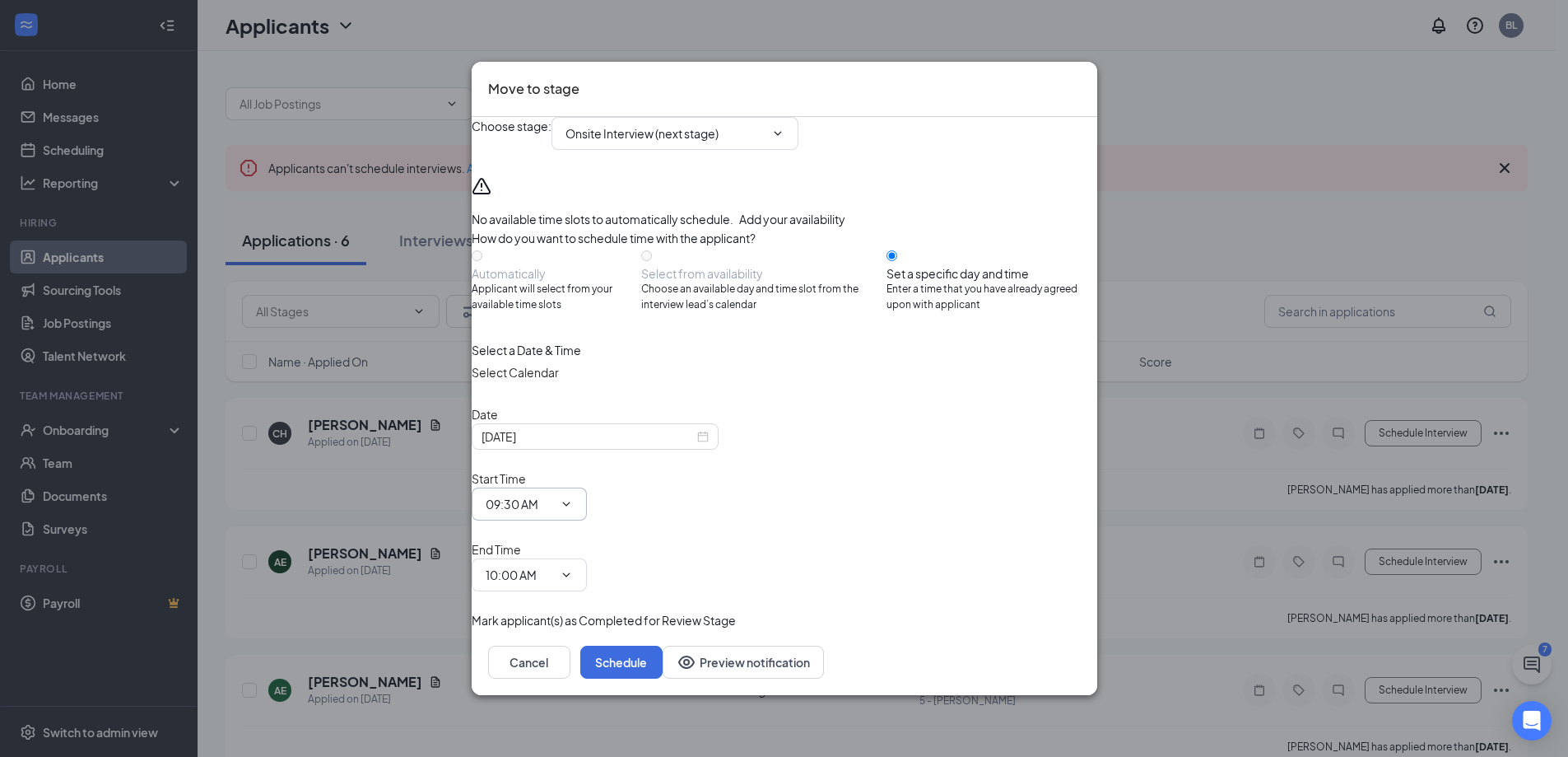
click at [570, 506] on icon "ChevronDown" at bounding box center [566, 504] width 7 height 4
click at [708, 446] on div "[DATE]" at bounding box center [595, 437] width 227 height 18
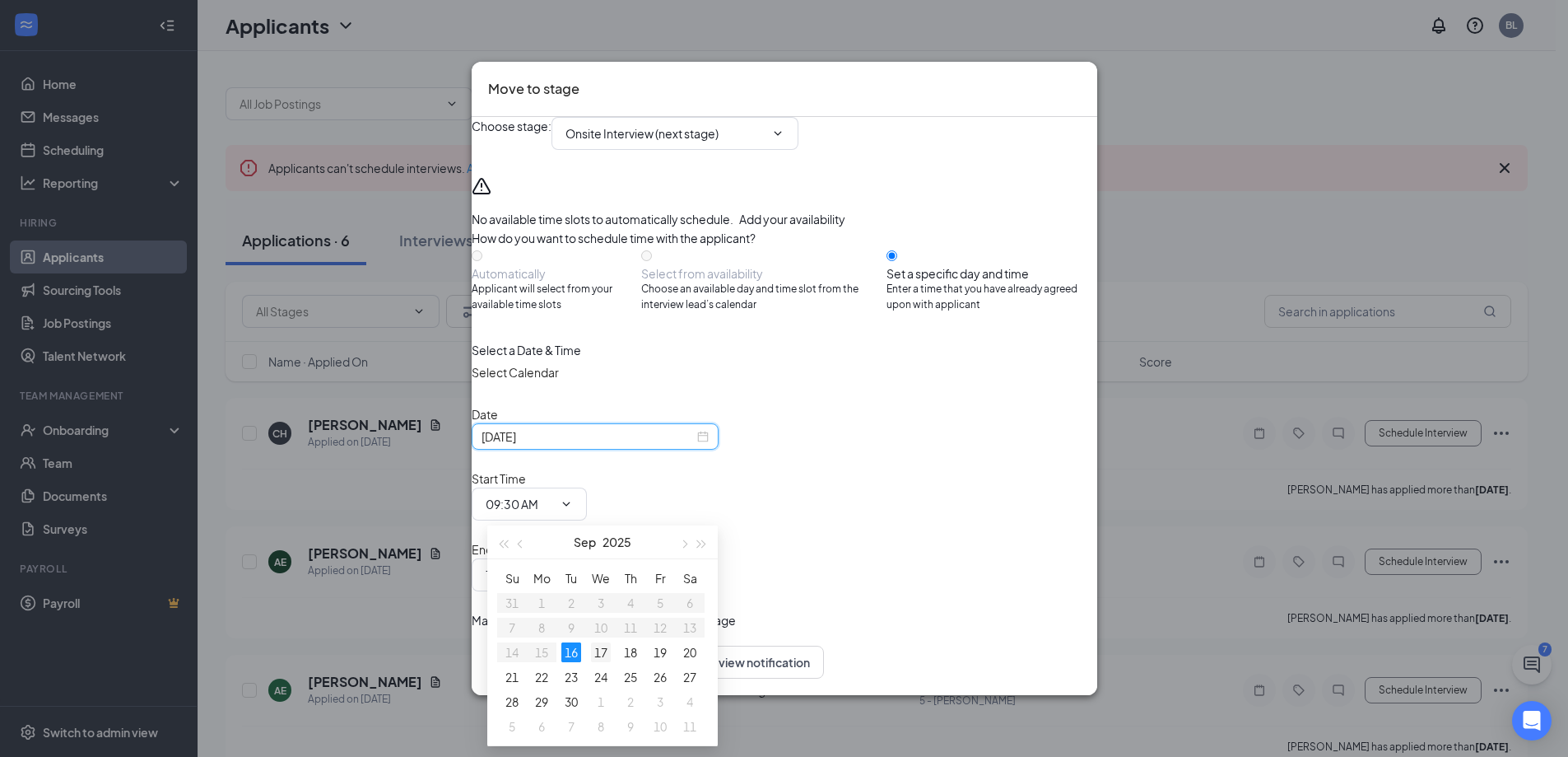
type input "[DATE]"
click at [605, 650] on div "17" at bounding box center [601, 652] width 20 height 20
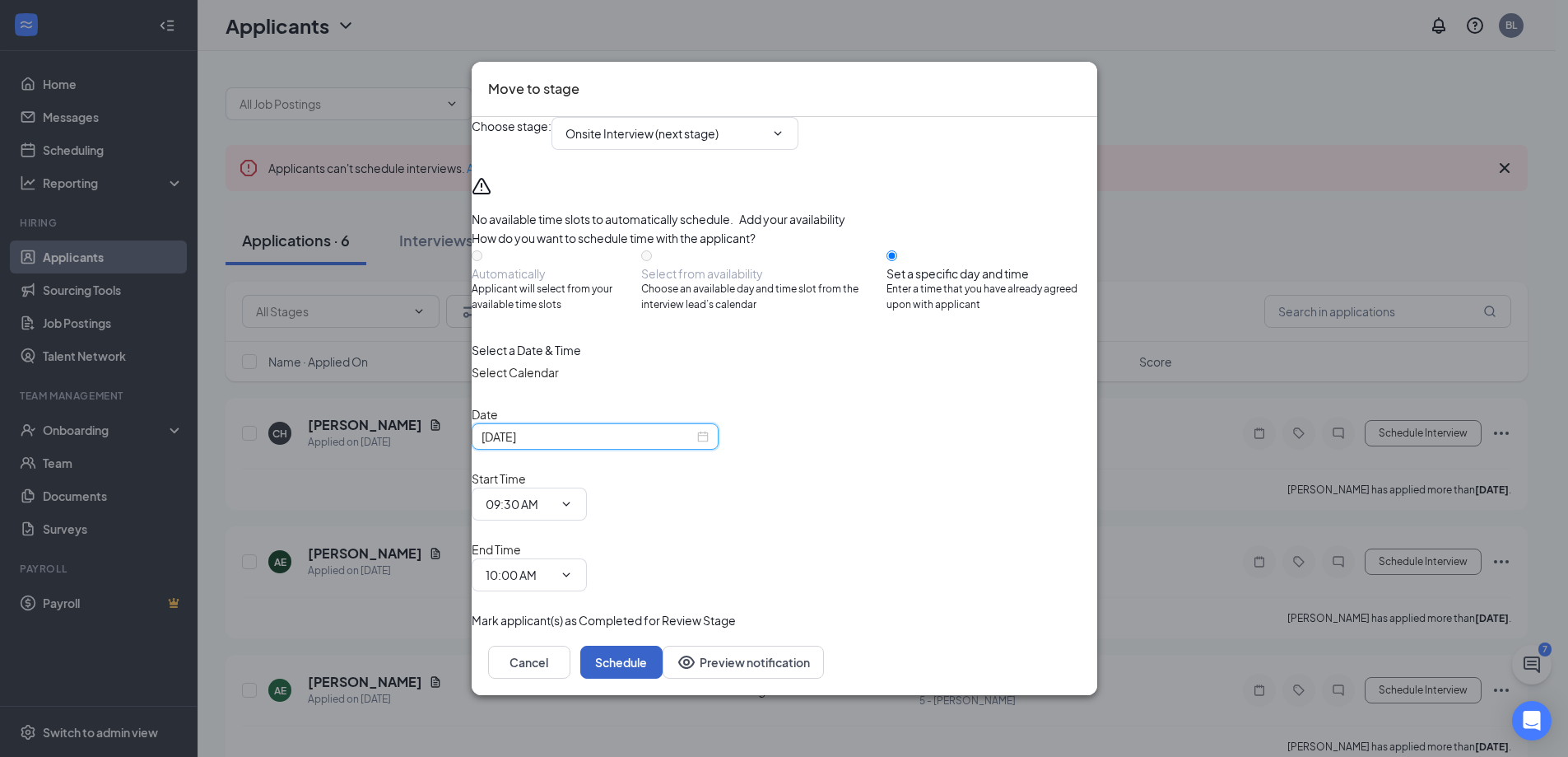
click at [663, 646] on button "Schedule" at bounding box center [622, 662] width 82 height 33
